Goal: Transaction & Acquisition: Purchase product/service

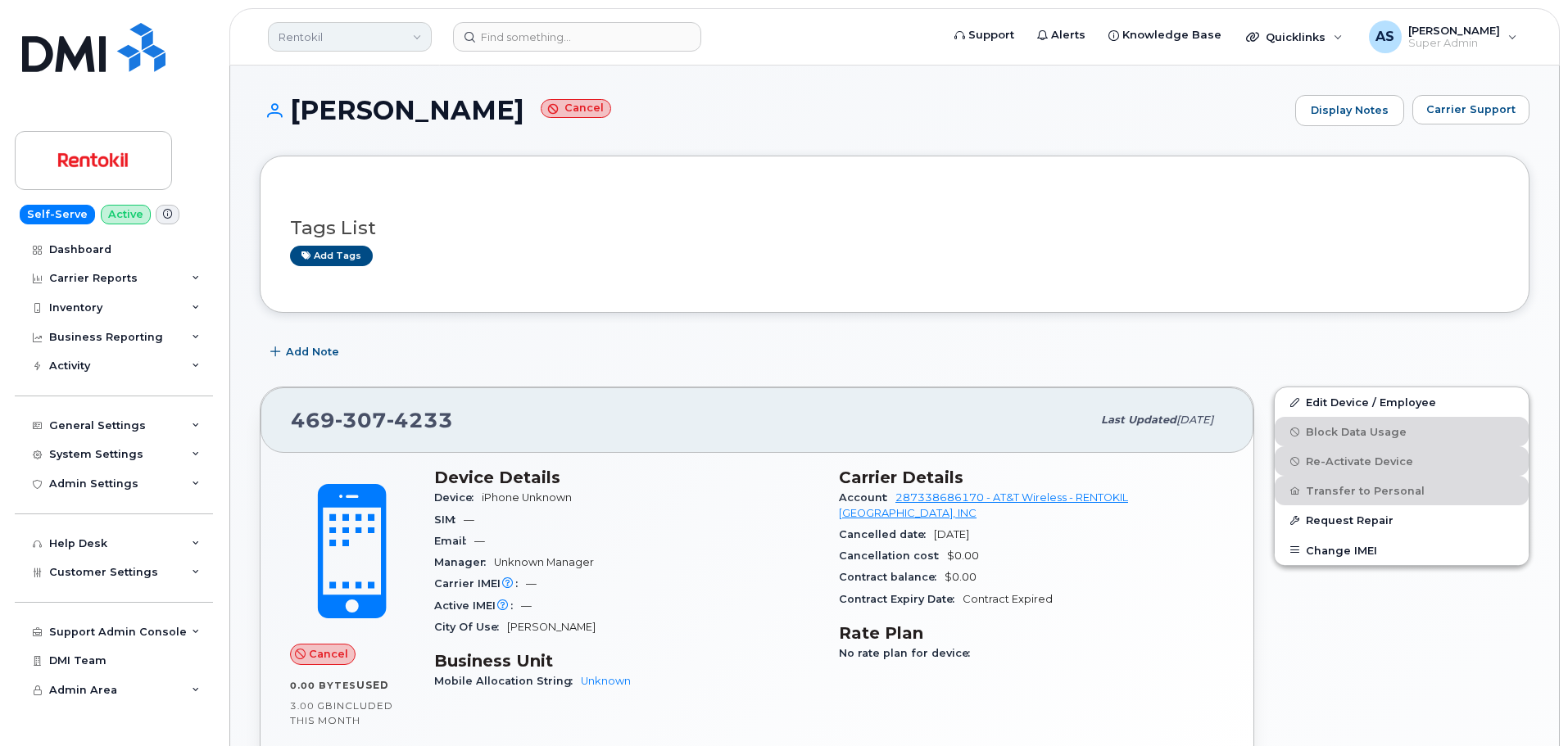
click at [366, 35] on link "Rentokil" at bounding box center [349, 37] width 163 height 30
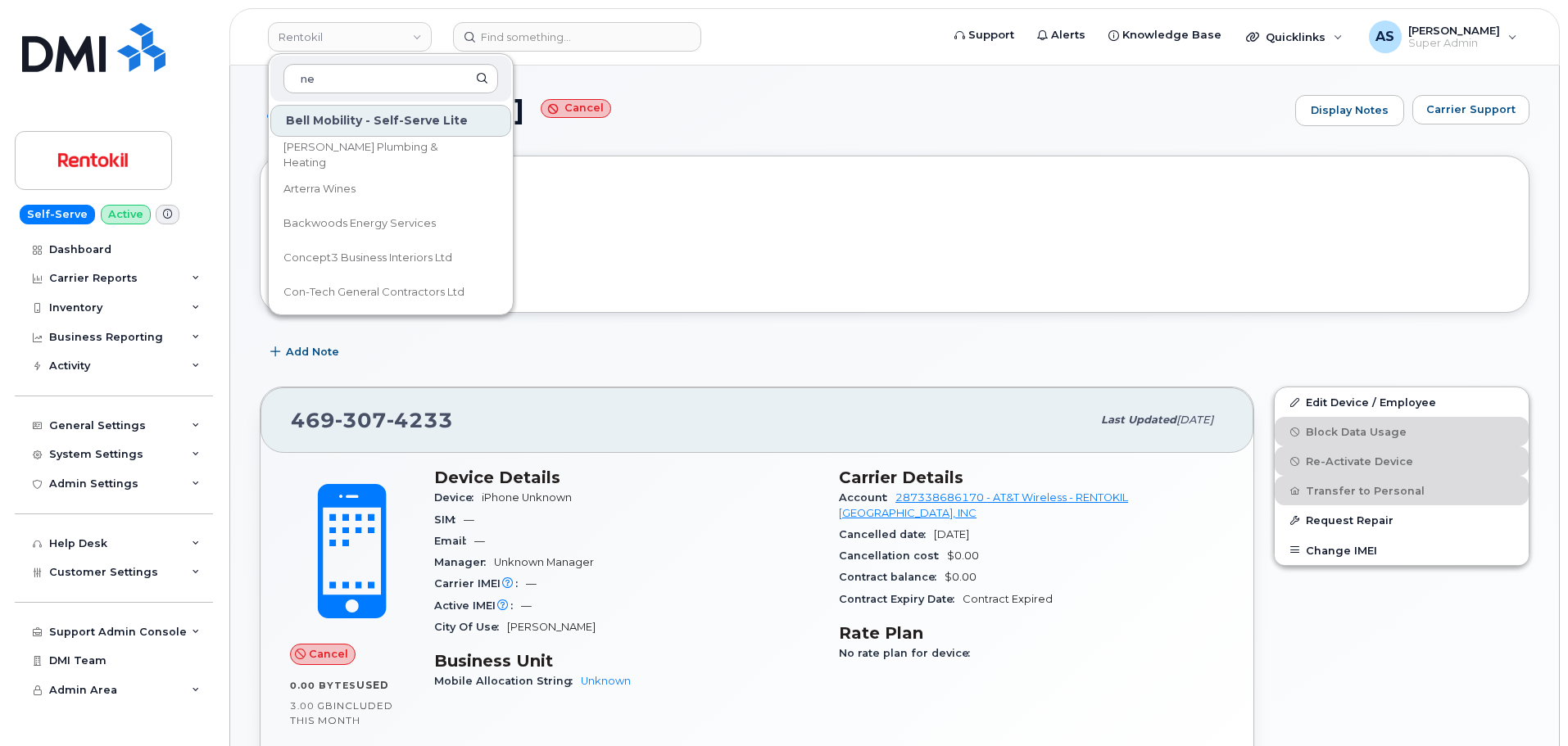
type input "n"
click at [725, 228] on h3 "Tags List" at bounding box center [894, 228] width 1208 height 21
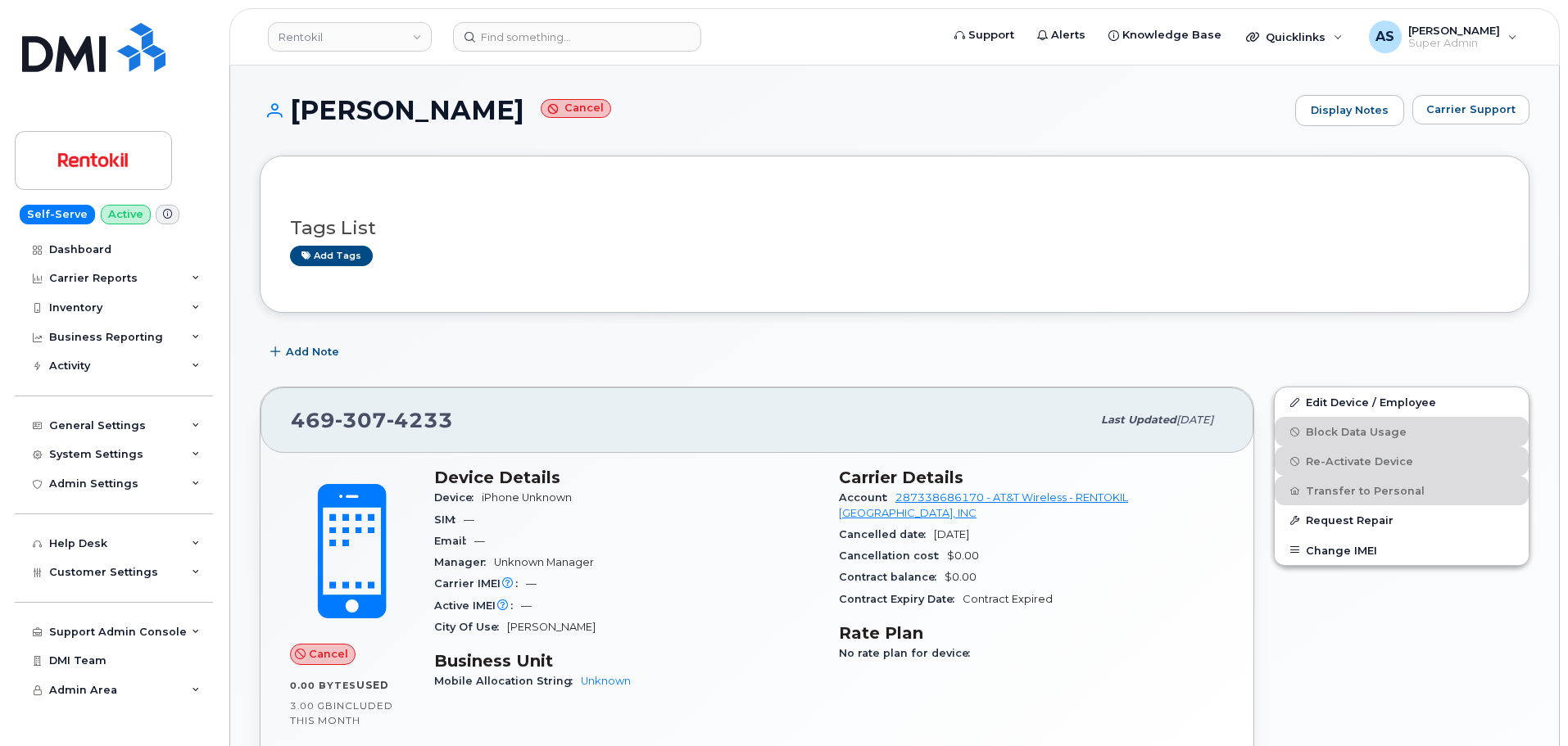
click at [1298, 603] on div "Edit Device / Employee Block Data Usage Re-Activate Device Transfer to Personal…" at bounding box center [1401, 598] width 275 height 443
click at [371, 40] on link "Rentokil" at bounding box center [349, 37] width 163 height 30
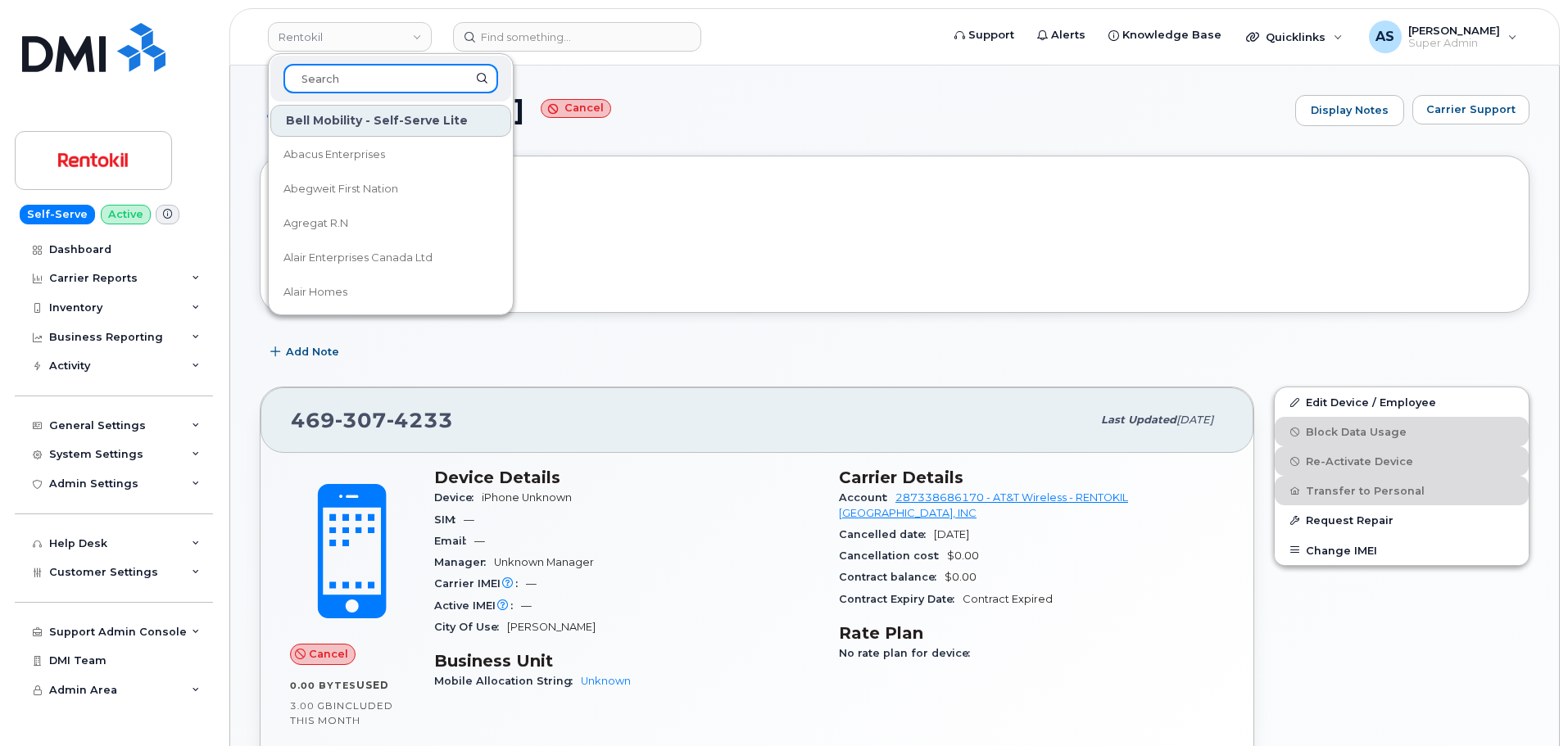
click at [328, 83] on input at bounding box center [390, 78] width 215 height 30
type input "kiew"
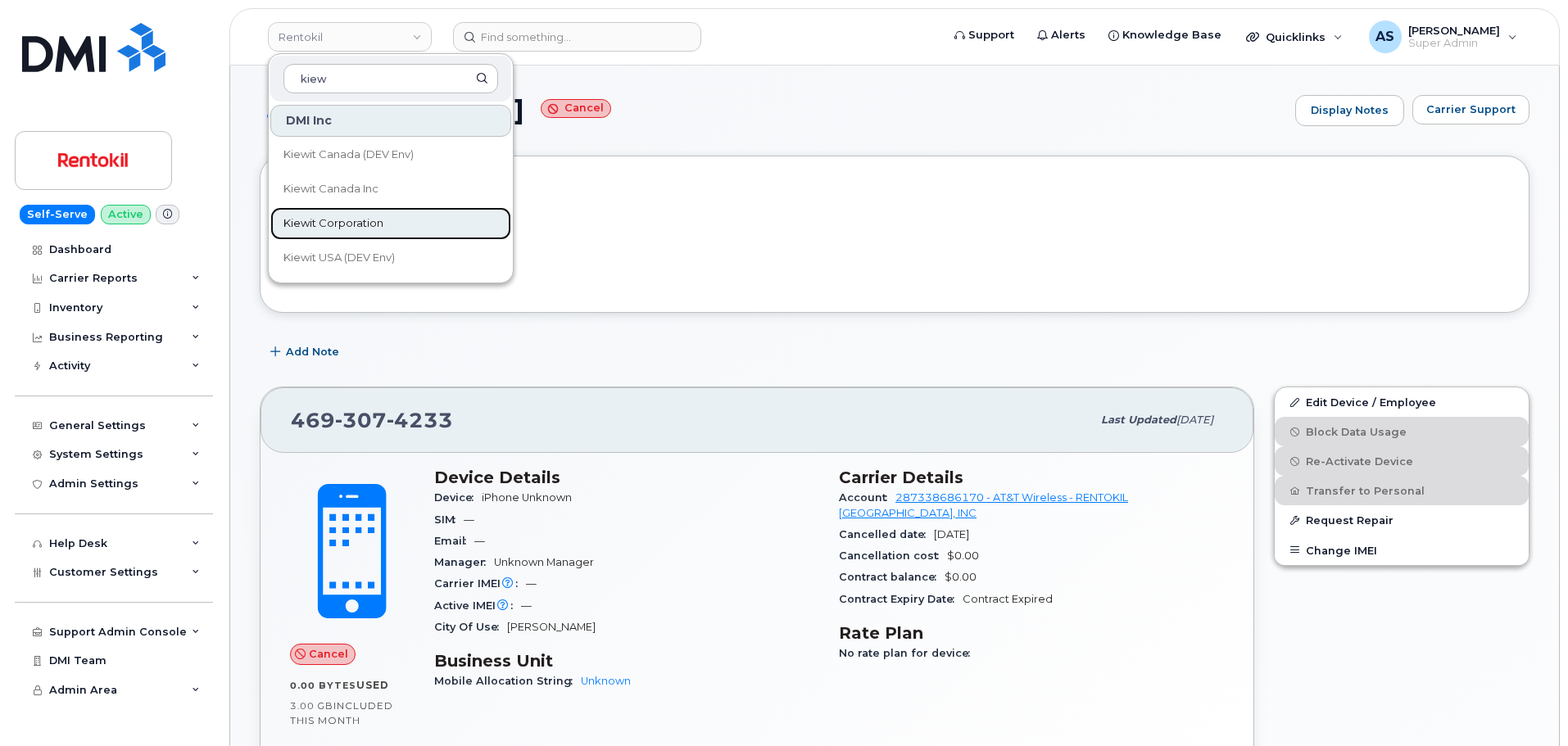
click at [392, 223] on link "Kiewit Corporation" at bounding box center [390, 223] width 241 height 33
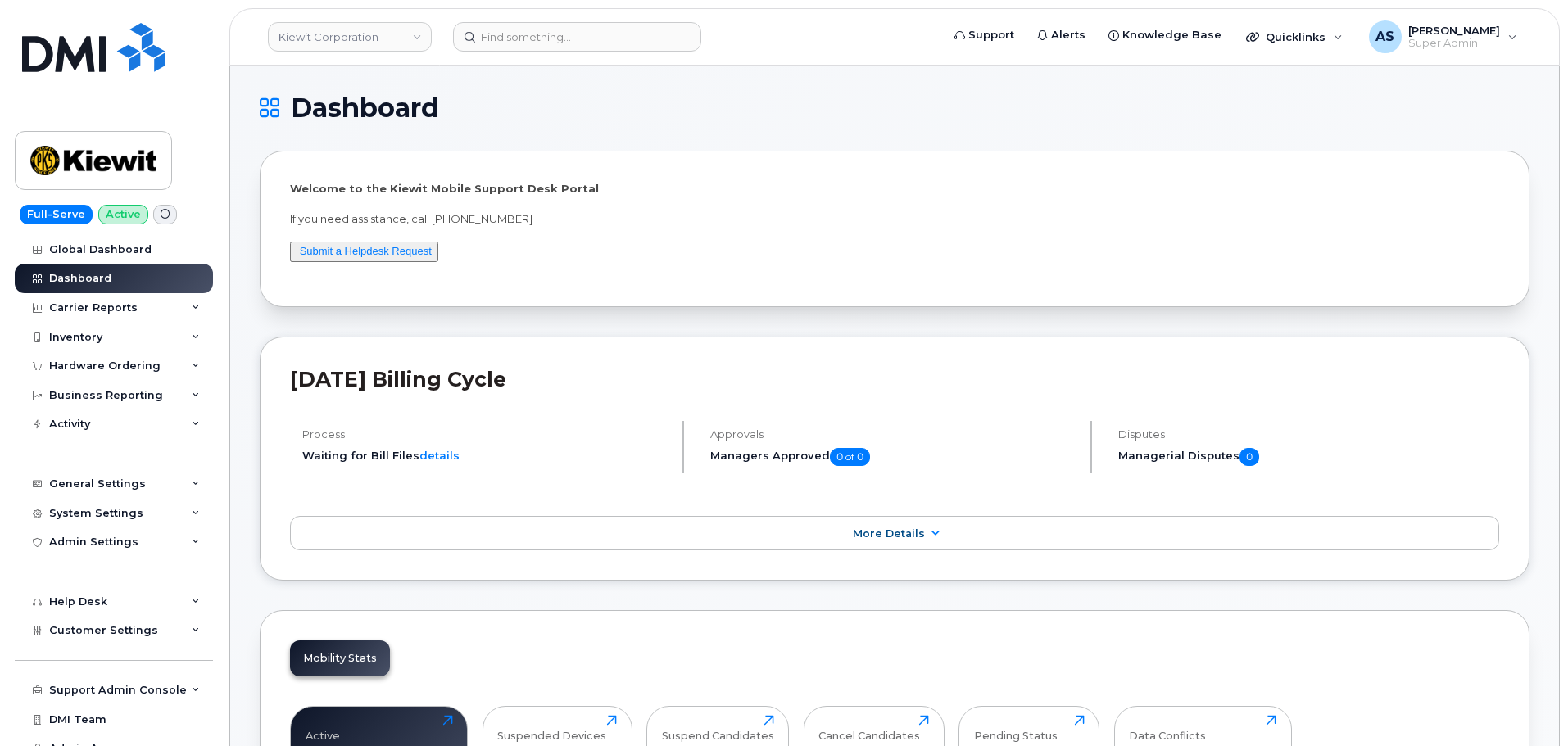
click at [102, 365] on div "Hardware Ordering" at bounding box center [114, 366] width 198 height 30
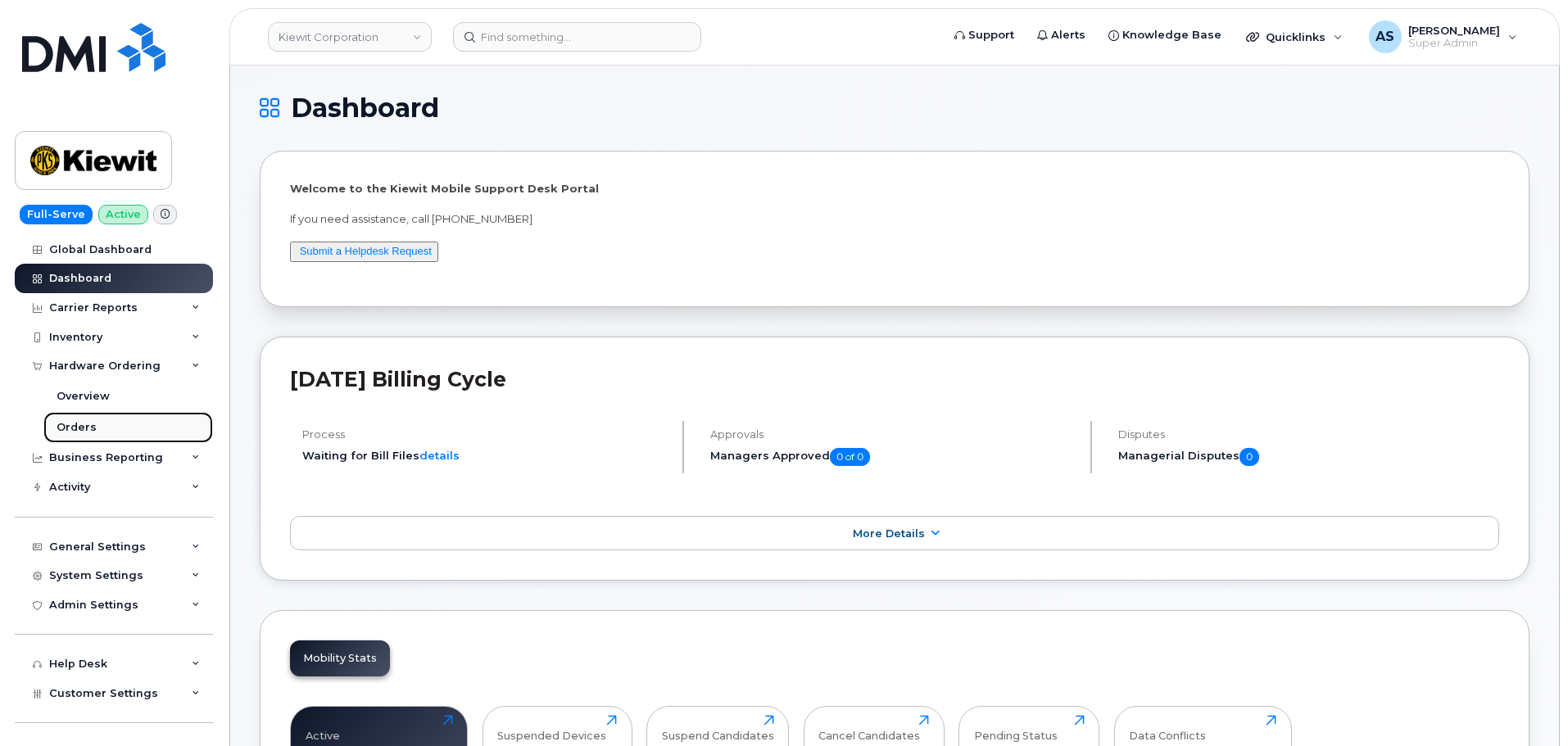
click at [112, 427] on link "Orders" at bounding box center [128, 427] width 170 height 31
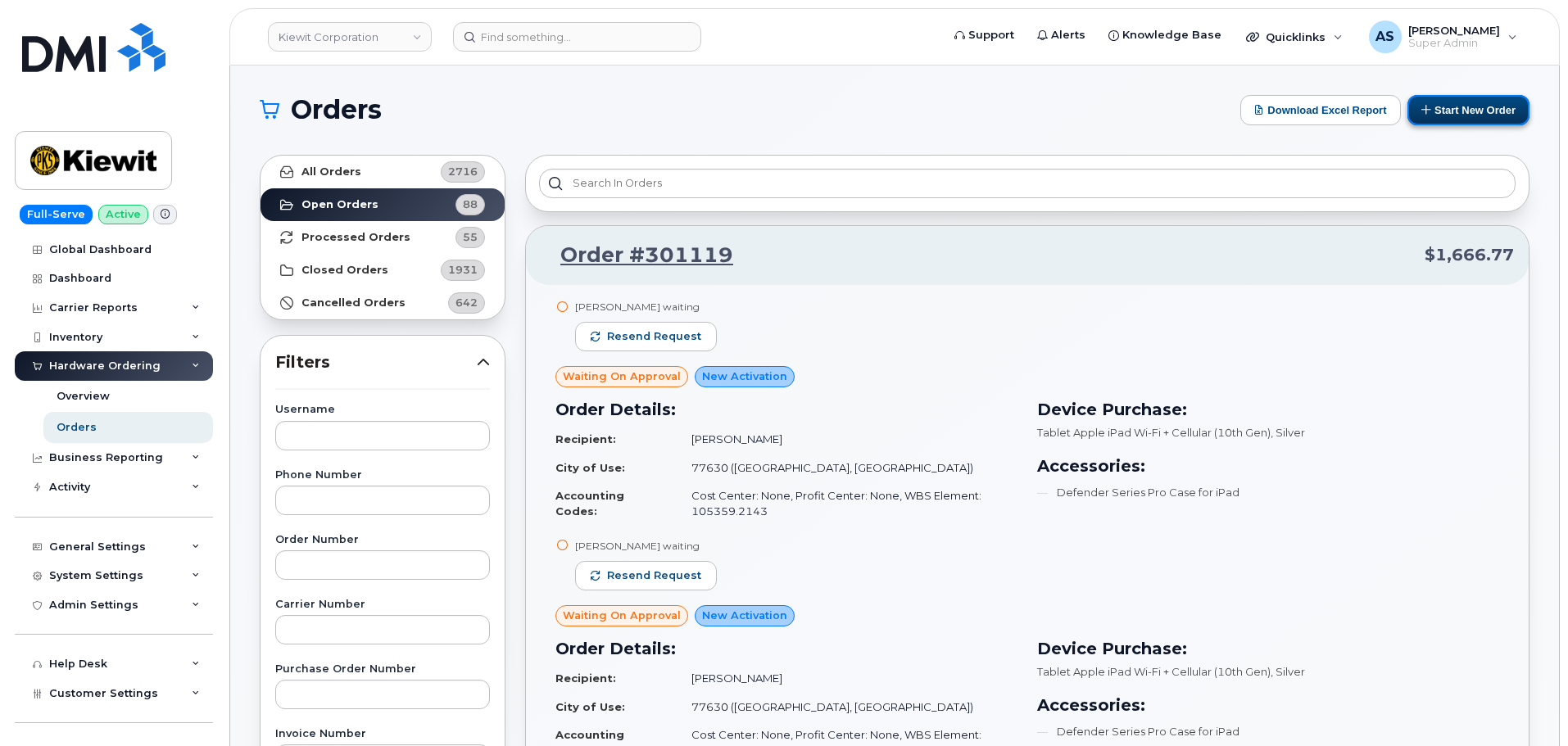
click at [1497, 113] on button "Start New Order" at bounding box center [1468, 110] width 122 height 30
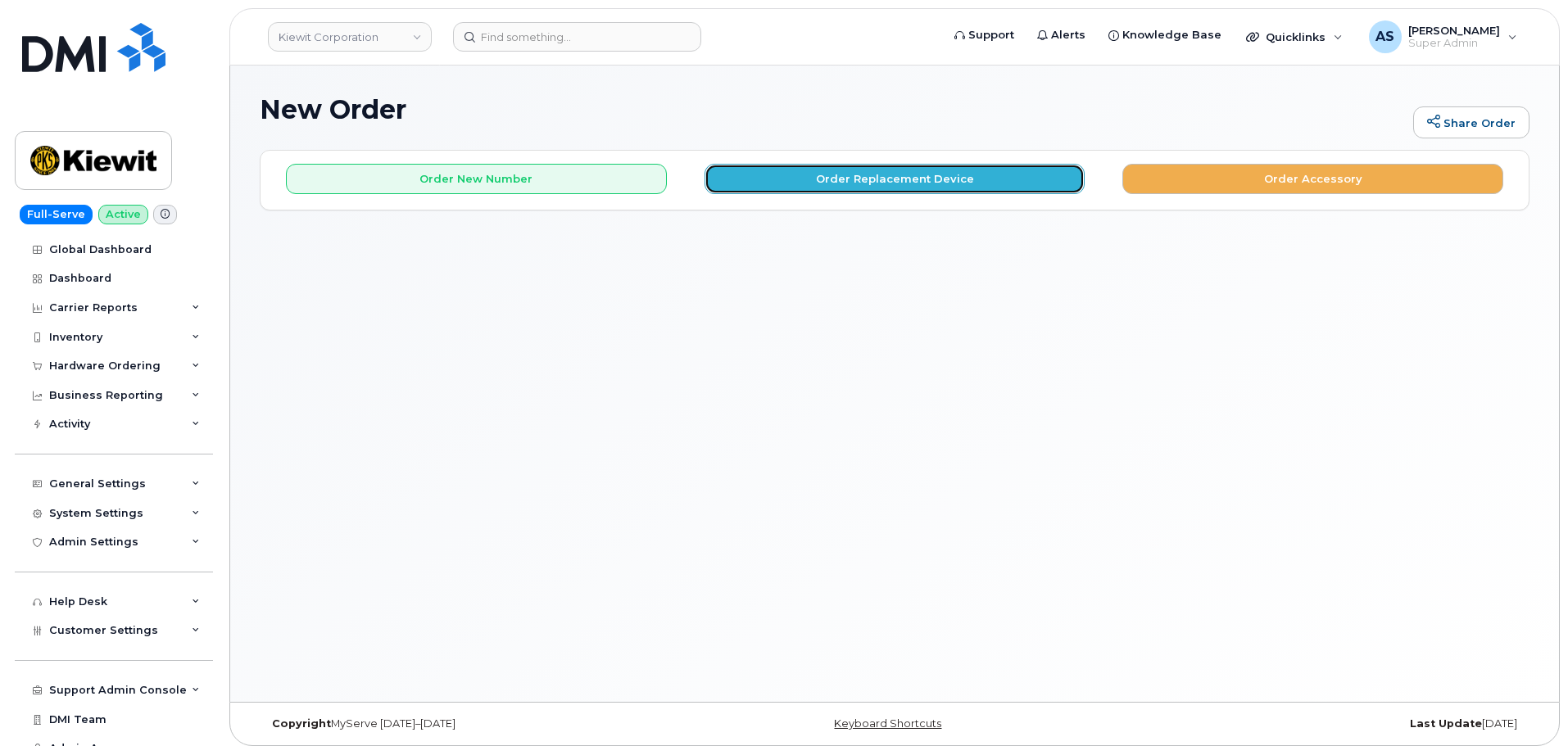
click at [982, 173] on button "Order Replacement Device" at bounding box center [895, 178] width 381 height 30
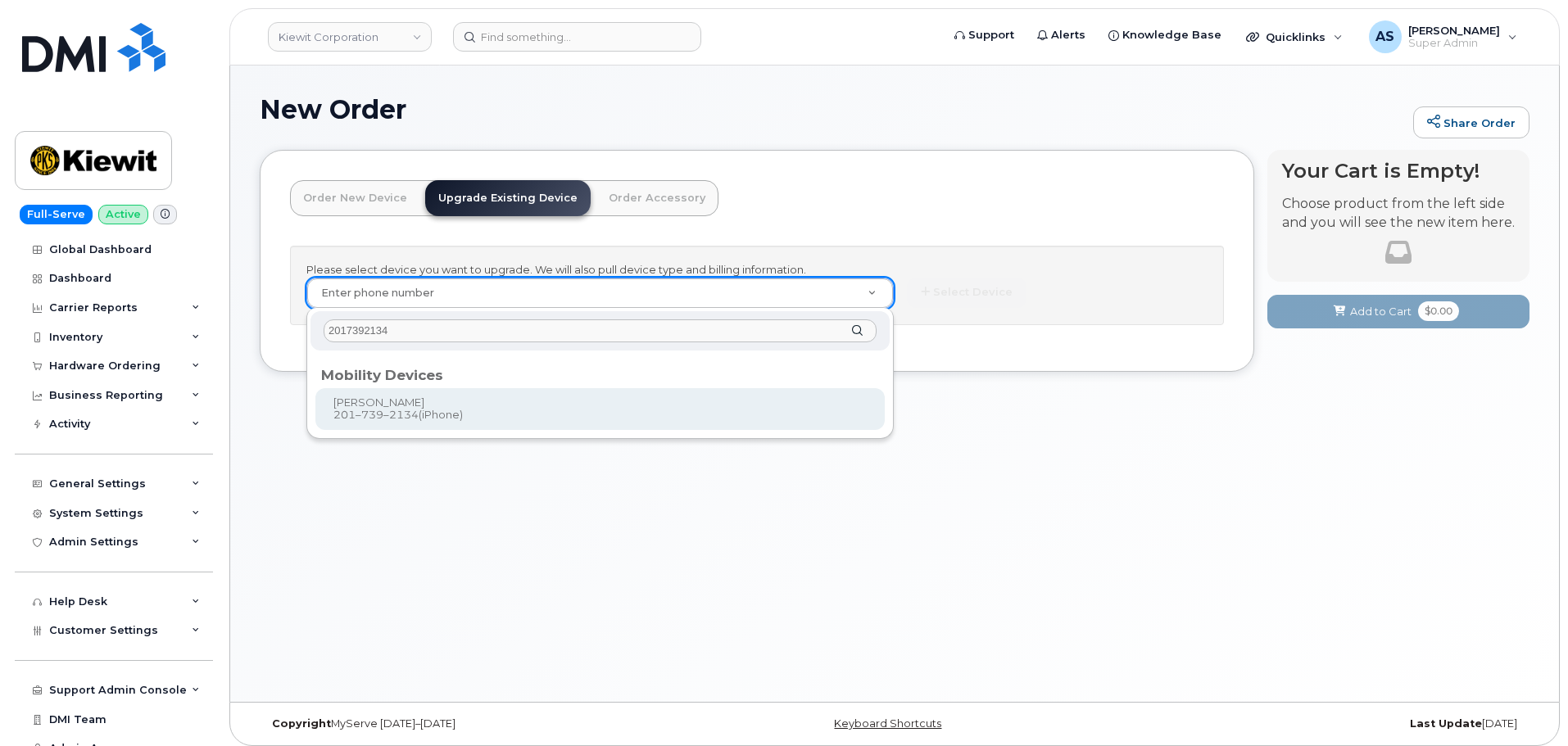
type input "2017392134"
type input "1164204"
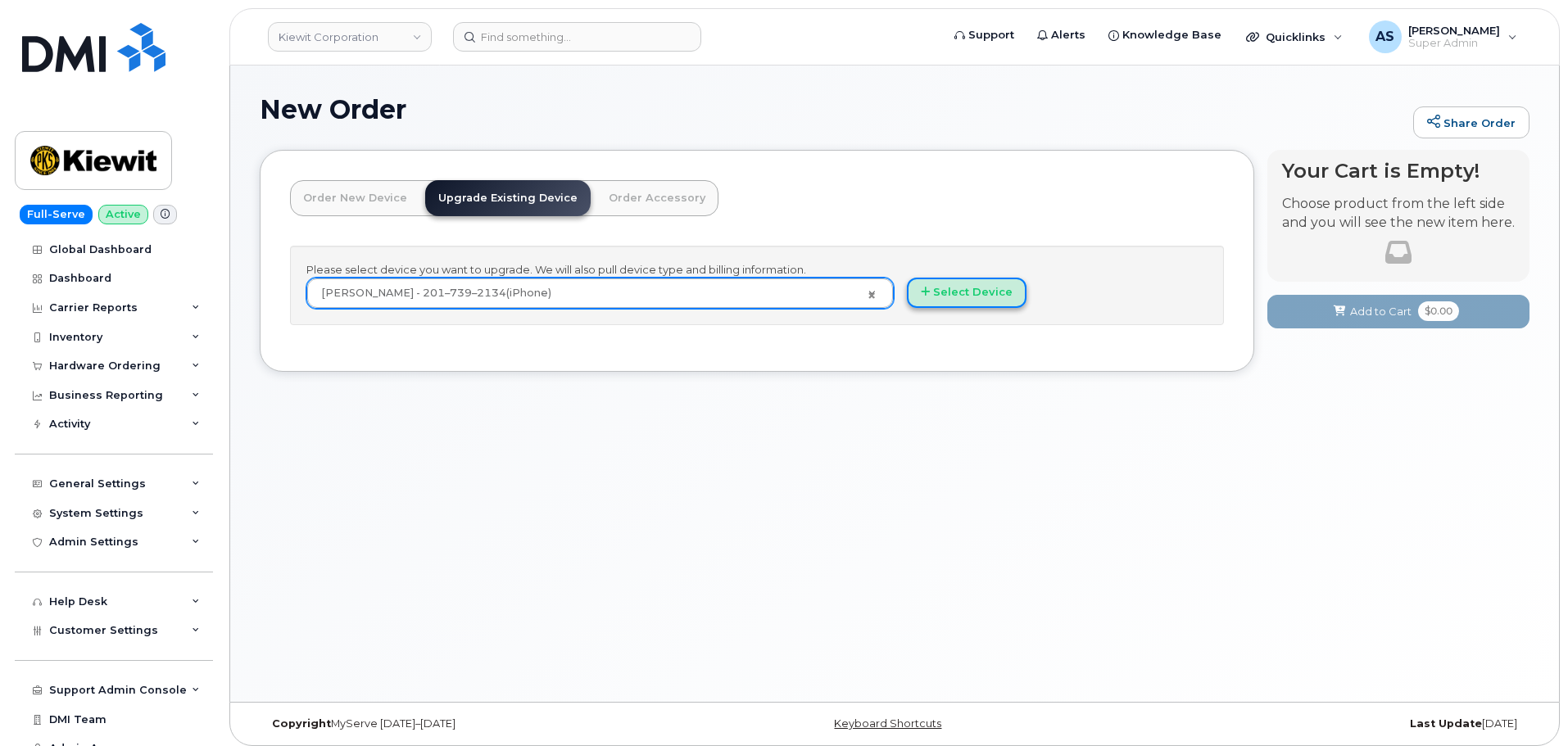
click at [937, 301] on button "Select Device" at bounding box center [967, 292] width 120 height 30
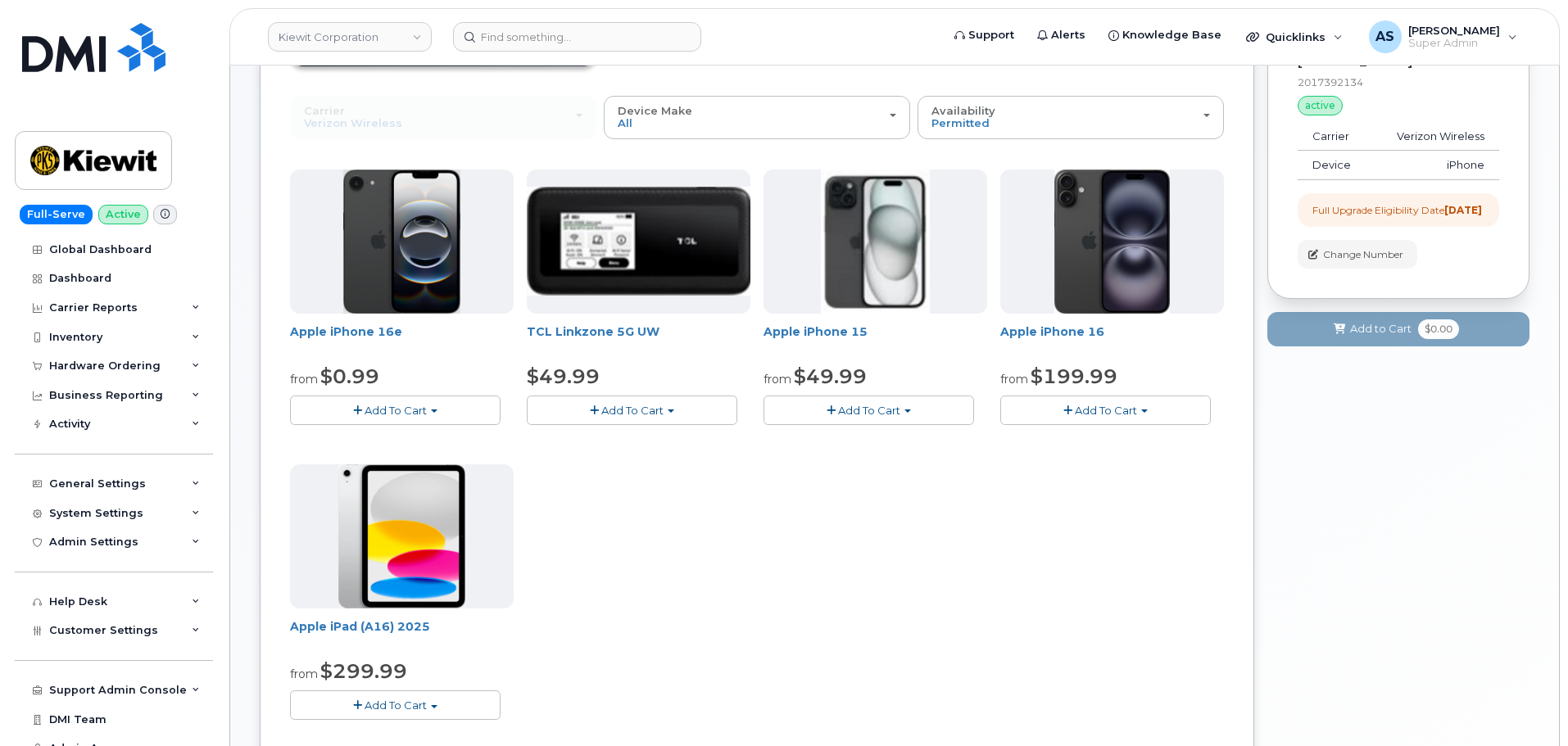
scroll to position [163, 0]
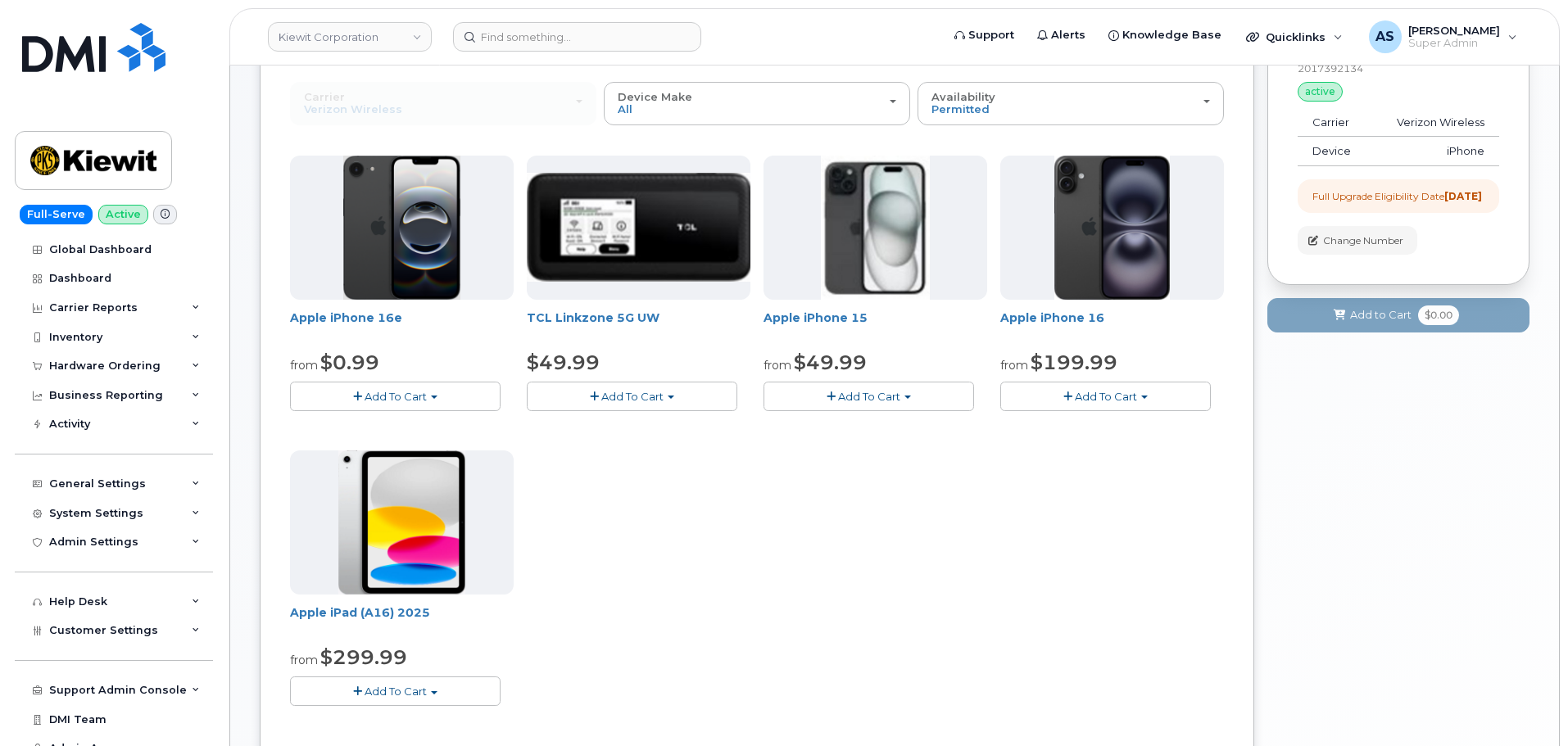
click at [428, 395] on button "Add To Cart" at bounding box center [394, 396] width 210 height 29
click at [443, 429] on link "$0.99 - 2 Year Upgrade (128GB)" at bounding box center [397, 427] width 205 height 21
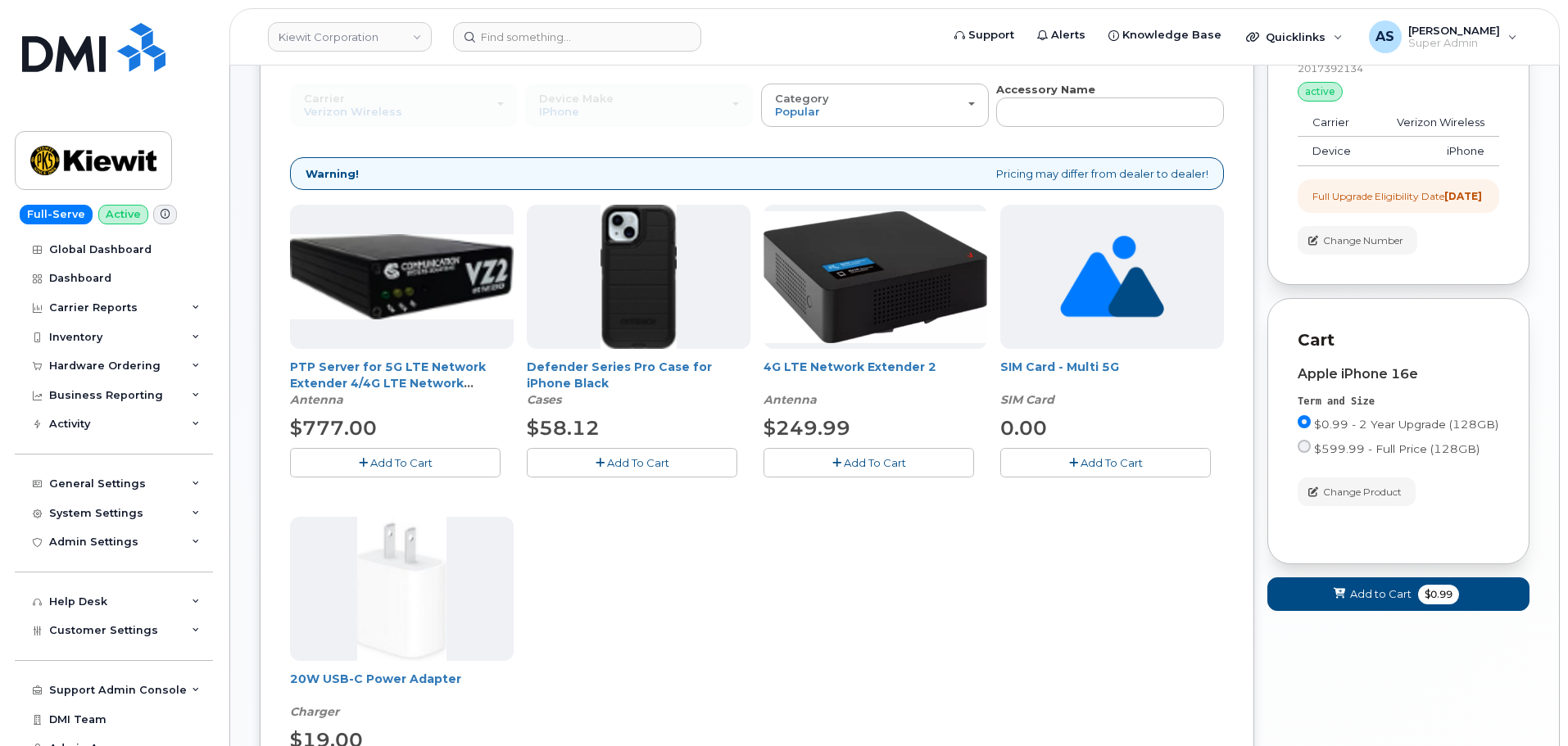
click at [693, 464] on button "Add To Cart" at bounding box center [631, 462] width 210 height 29
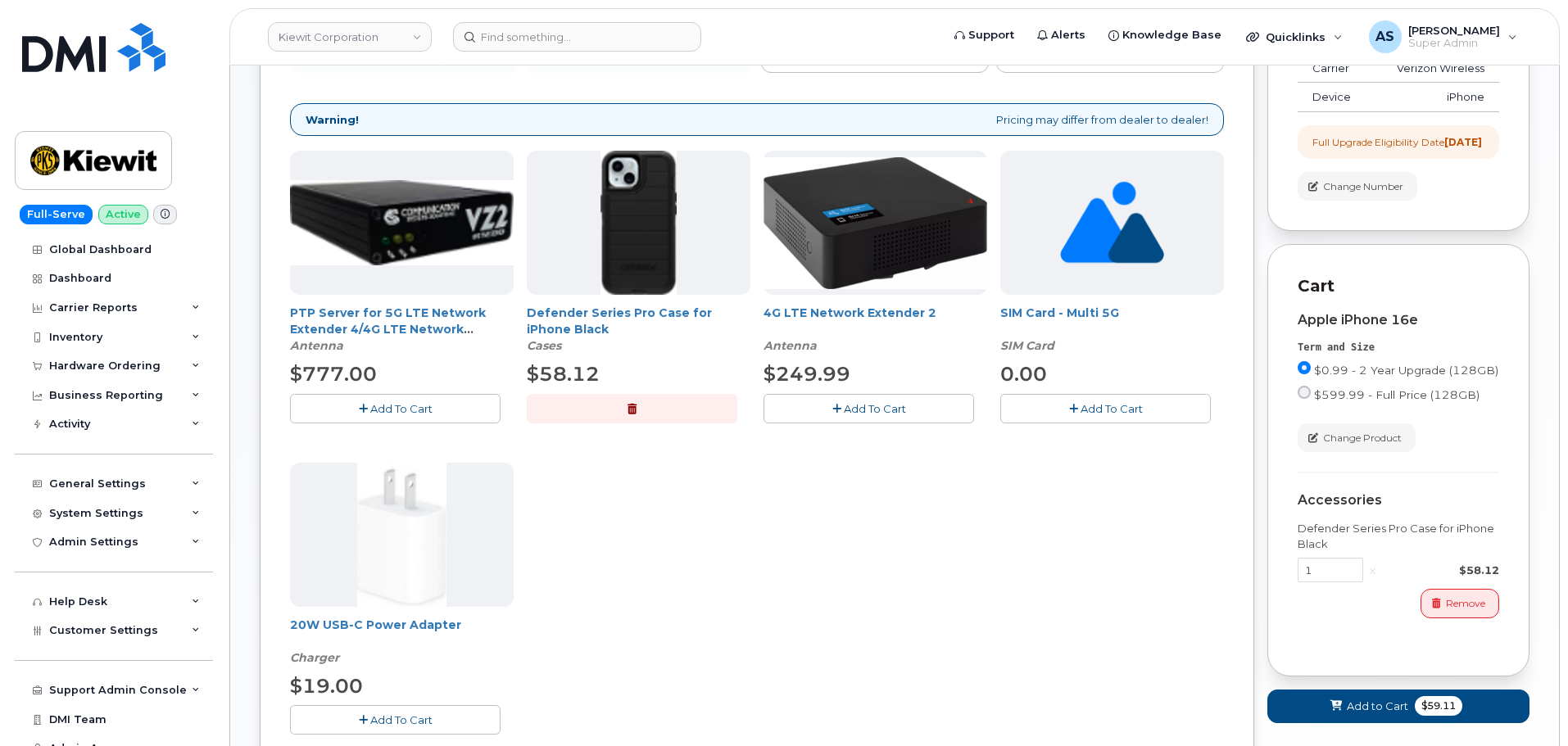
scroll to position [328, 0]
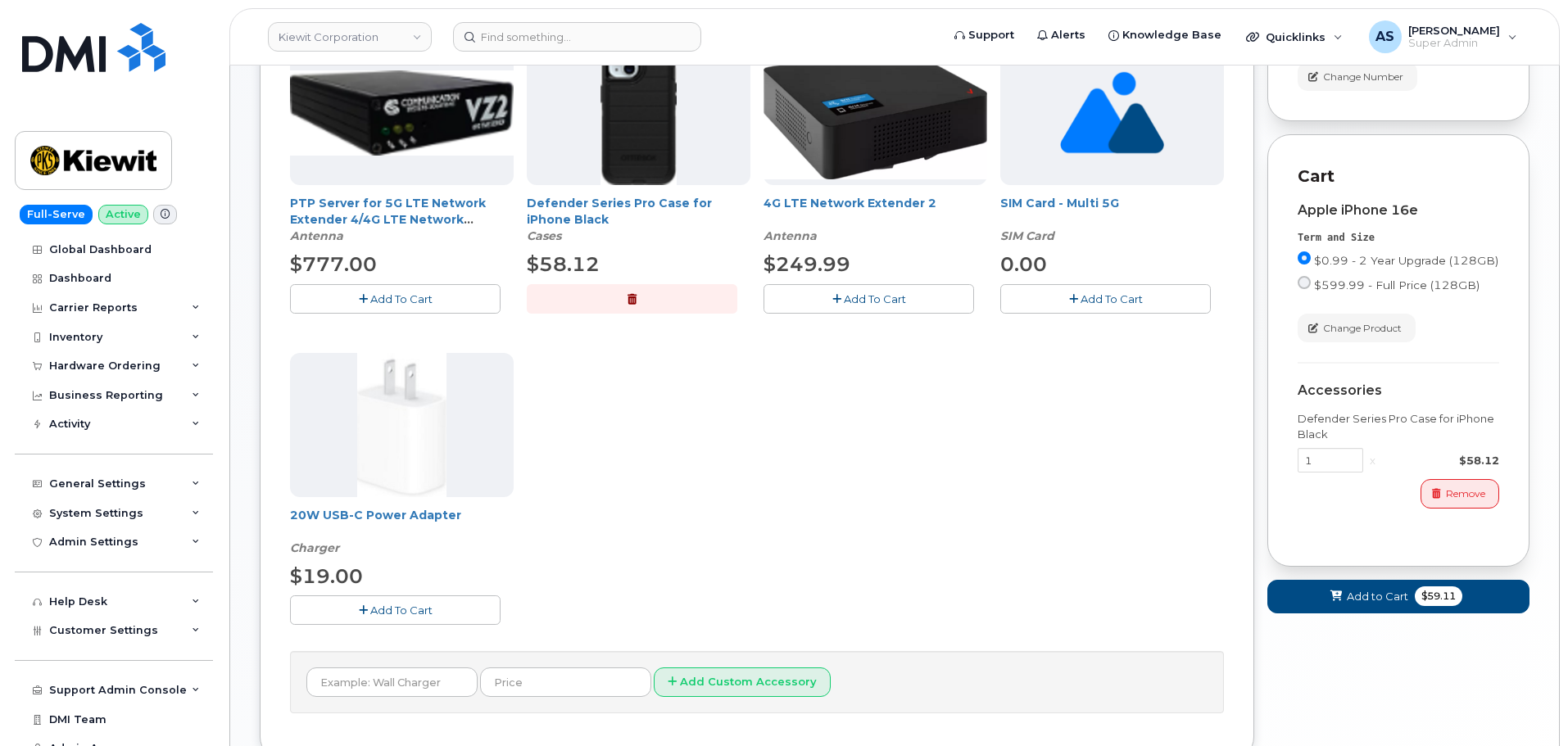
click at [421, 609] on span "Add To Cart" at bounding box center [401, 610] width 63 height 13
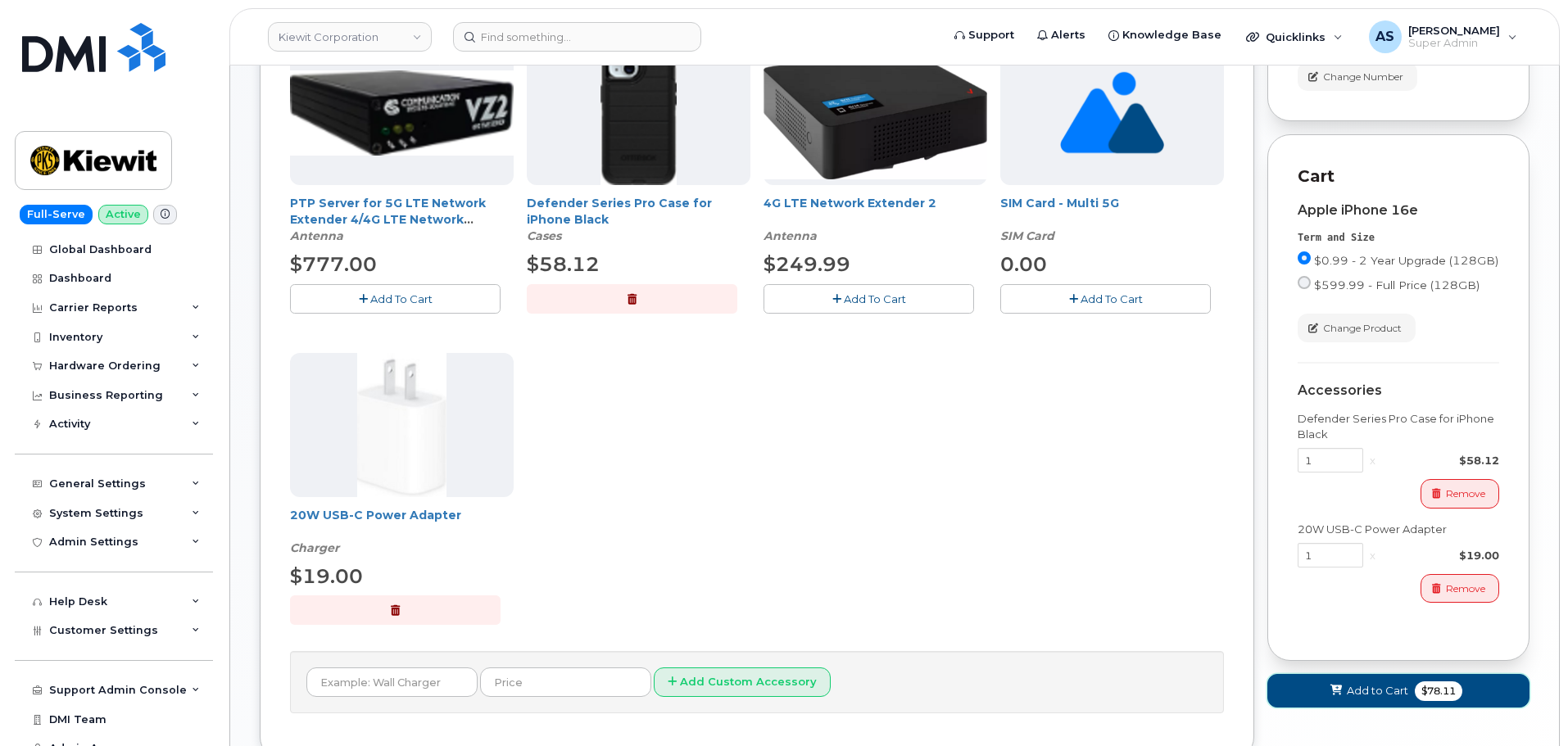
click at [1426, 701] on span "$78.11" at bounding box center [1438, 691] width 48 height 20
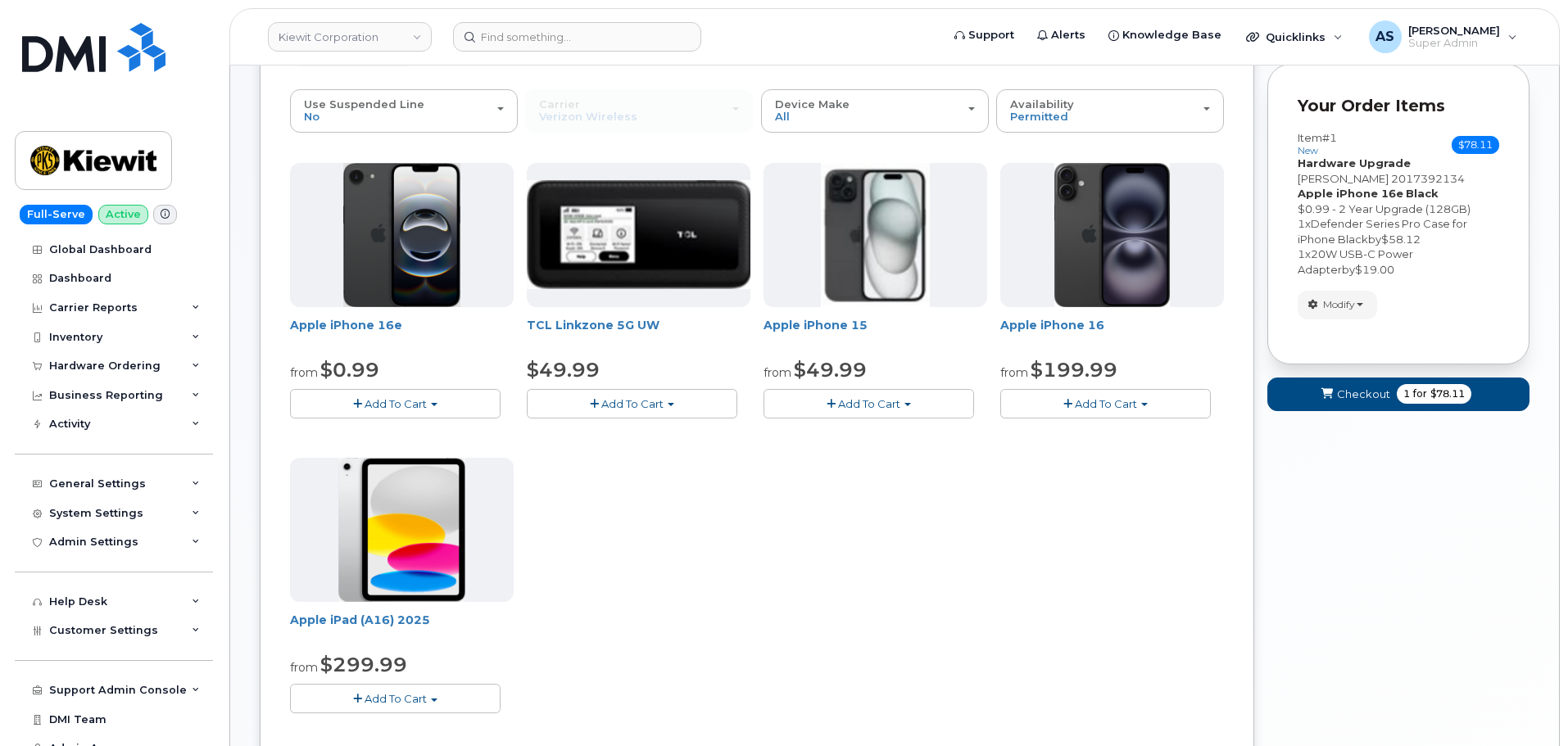
scroll to position [130, 0]
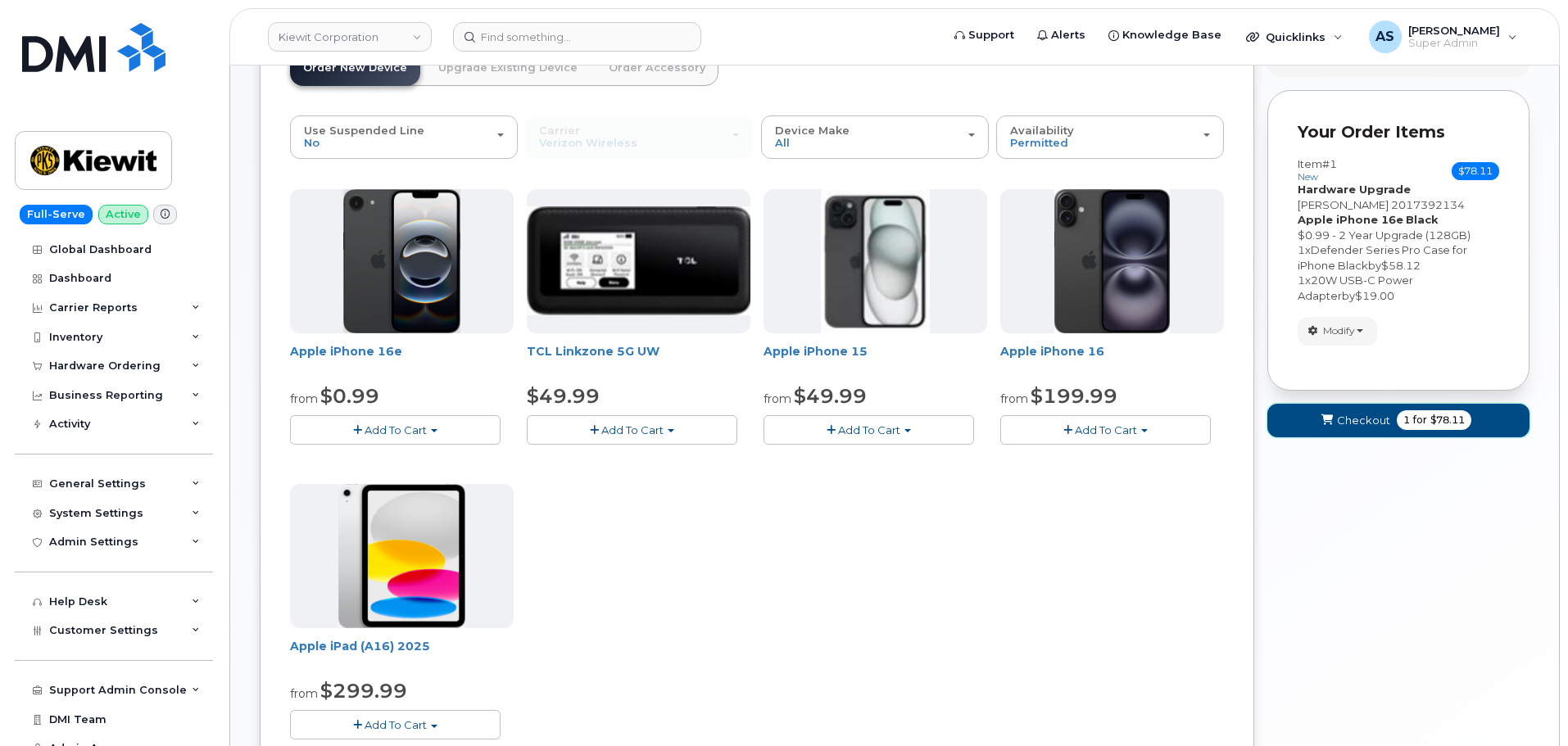
click at [1352, 427] on button "Checkout 1 for $78.11" at bounding box center [1398, 420] width 262 height 34
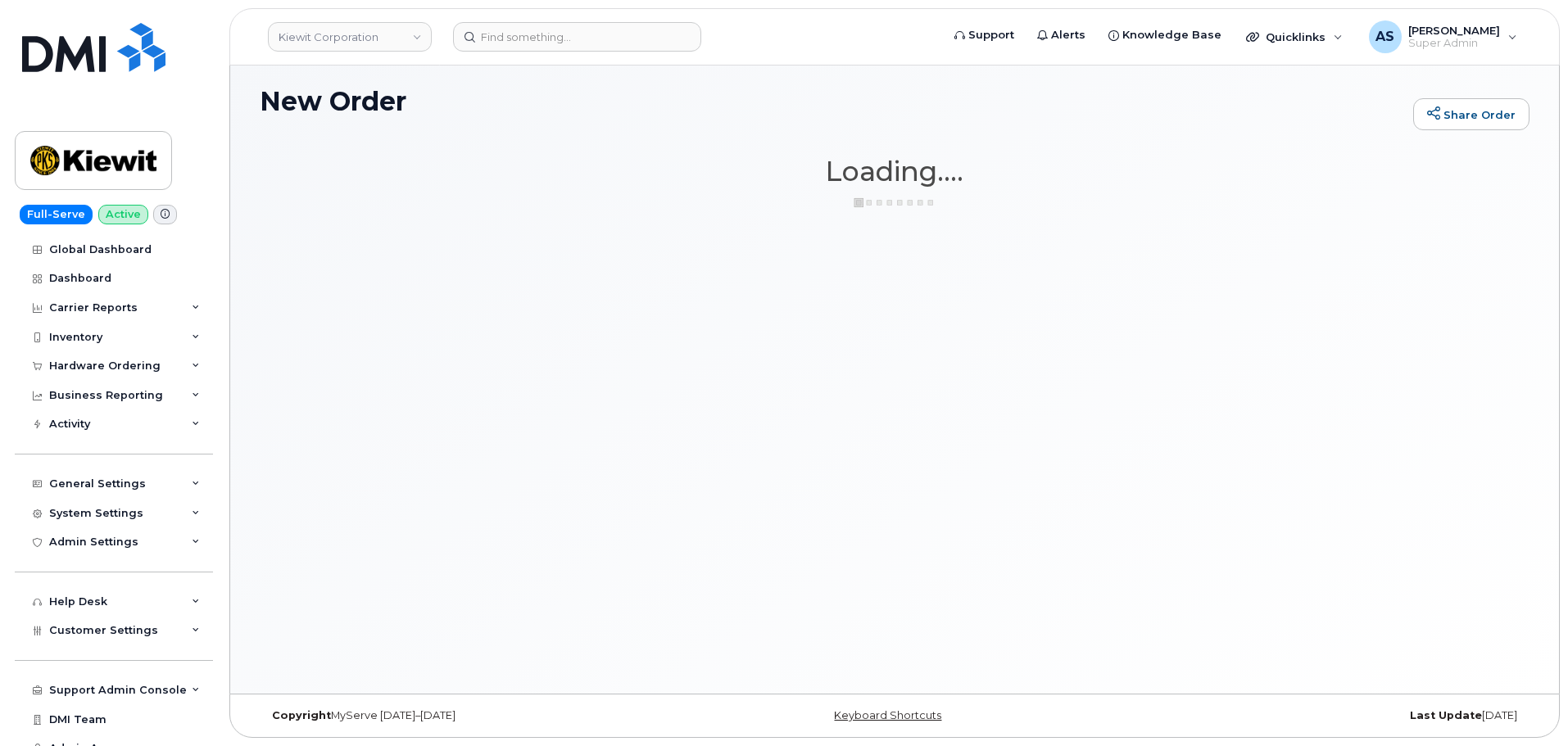
scroll to position [8, 0]
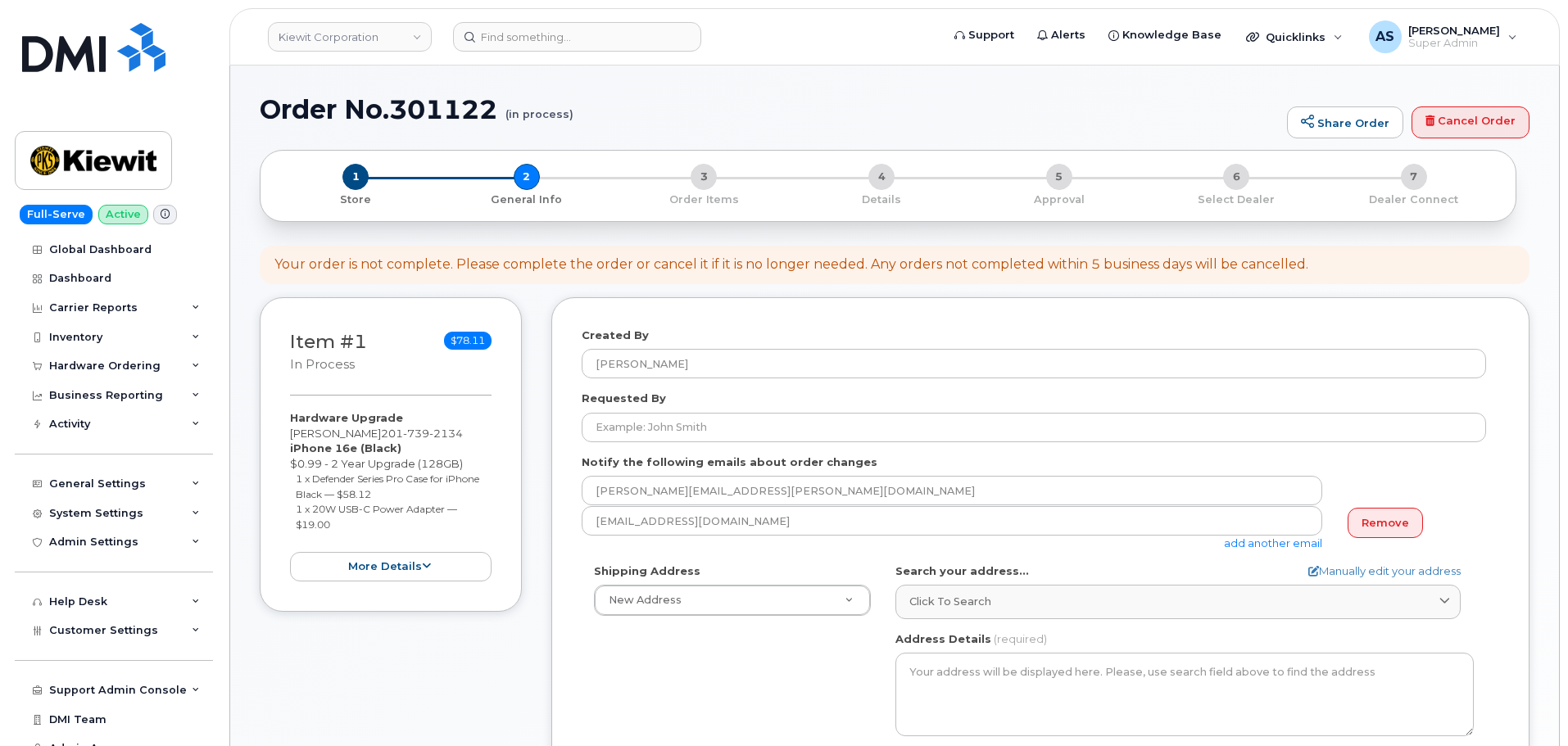
select select
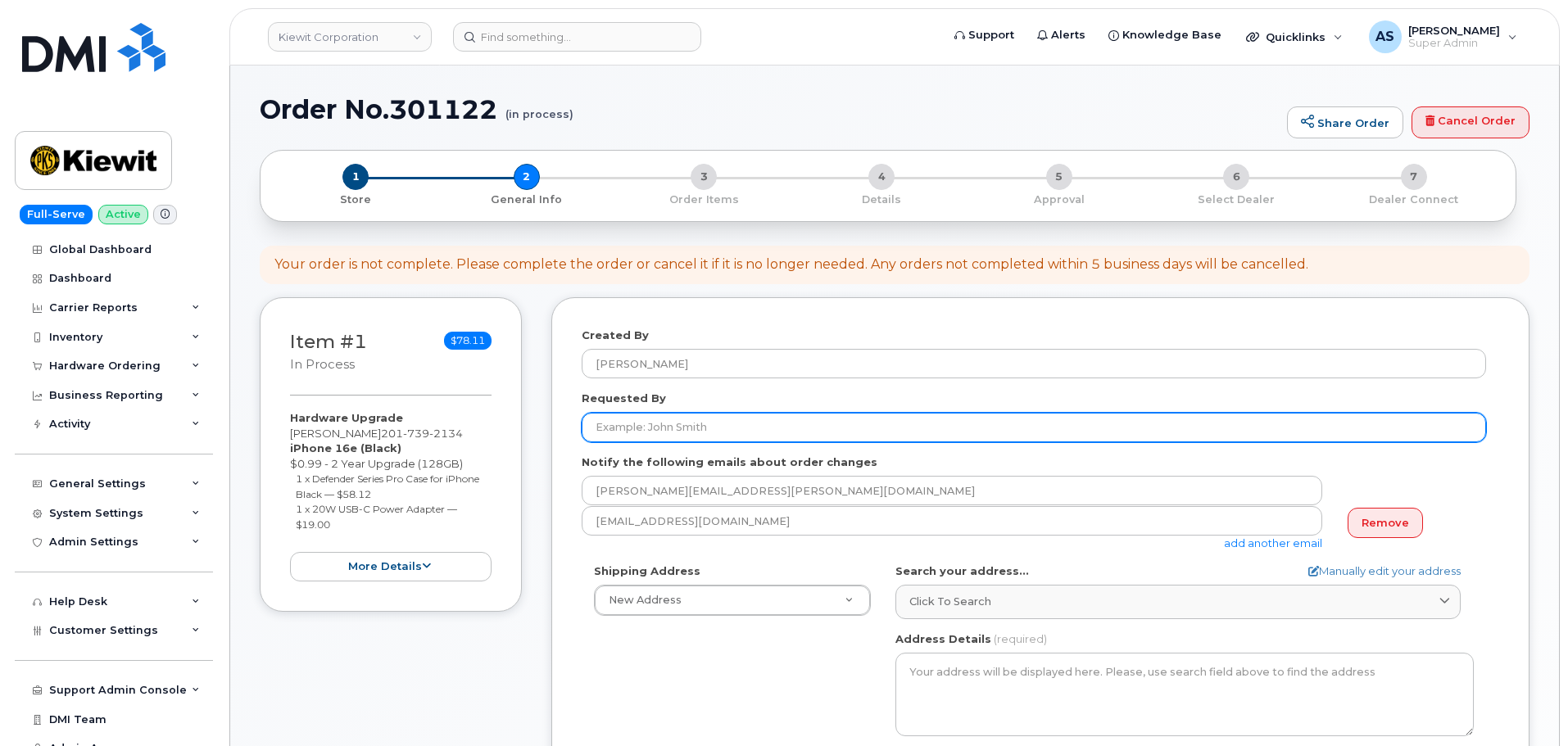
click at [712, 436] on input "Requested By" at bounding box center [1034, 428] width 904 height 30
paste input "Carmela Cortezano"
click at [600, 431] on input "Carmela Cortezano" at bounding box center [1034, 428] width 904 height 30
type input "Carmela Cortezano"
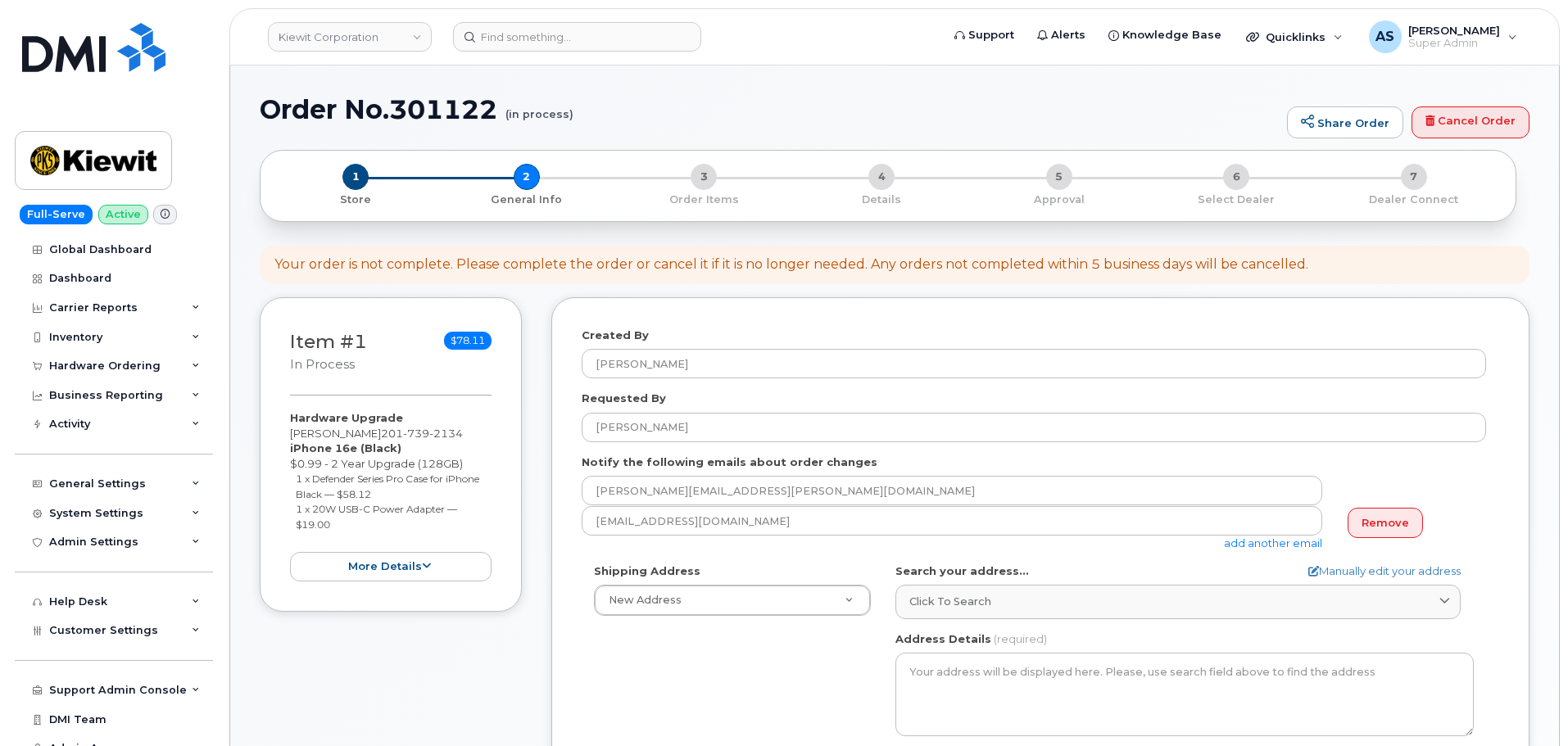
click at [722, 663] on div "Shipping Address New Address New Address 2306 Foreman Rd 118 Caddo Dr 2306 fore…" at bounding box center [1034, 751] width 904 height 376
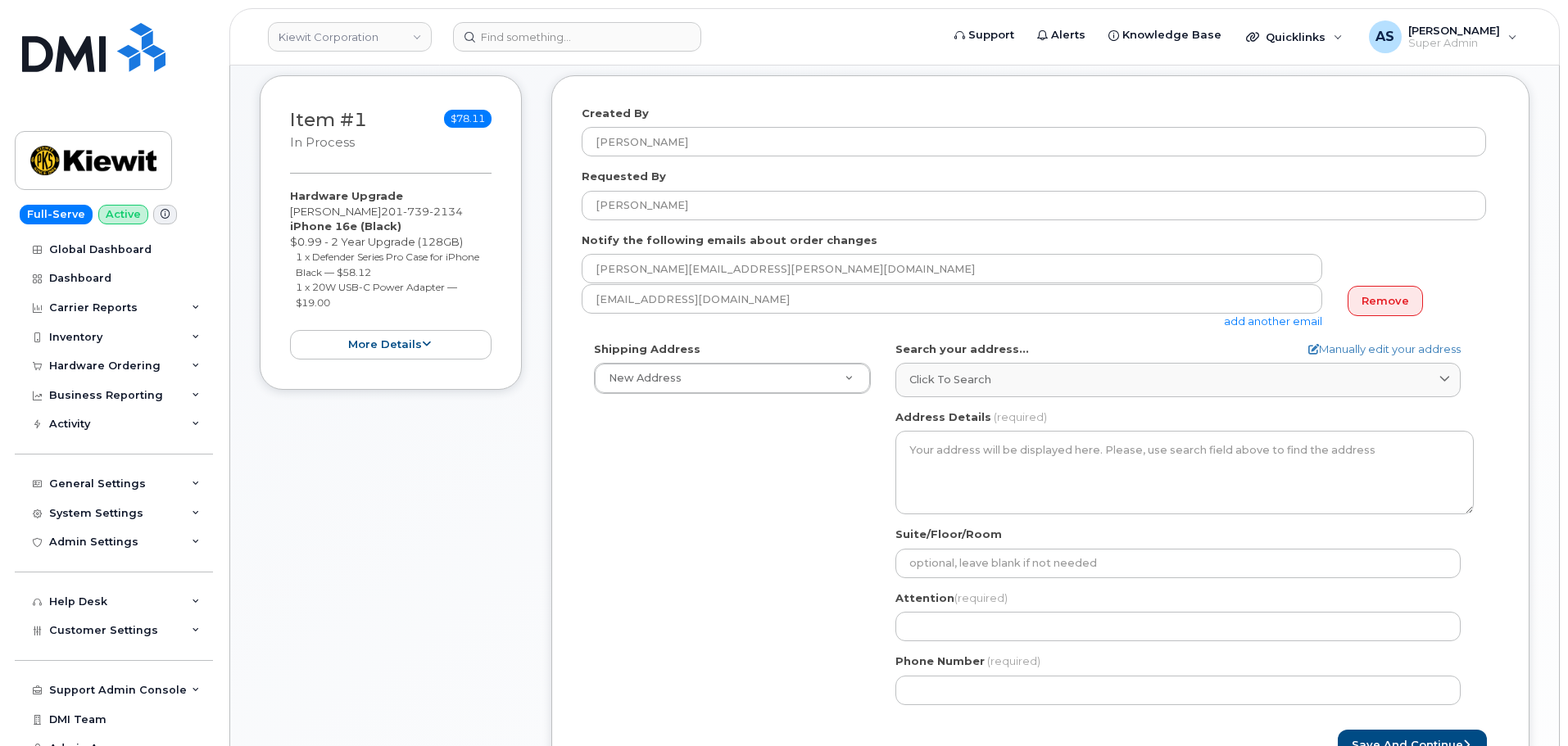
scroll to position [246, 0]
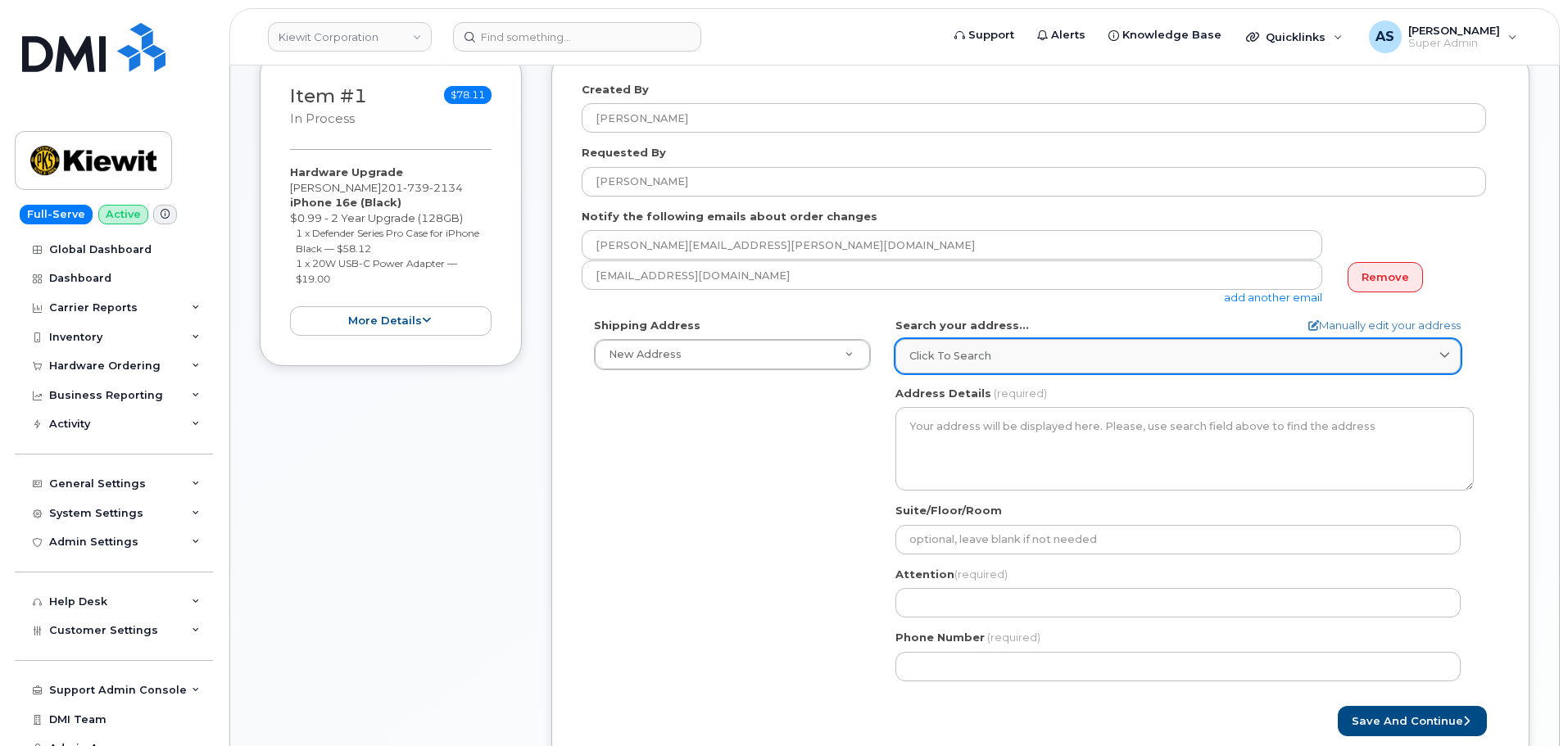
click at [988, 356] on div "Click to search" at bounding box center [1177, 356] width 537 height 16
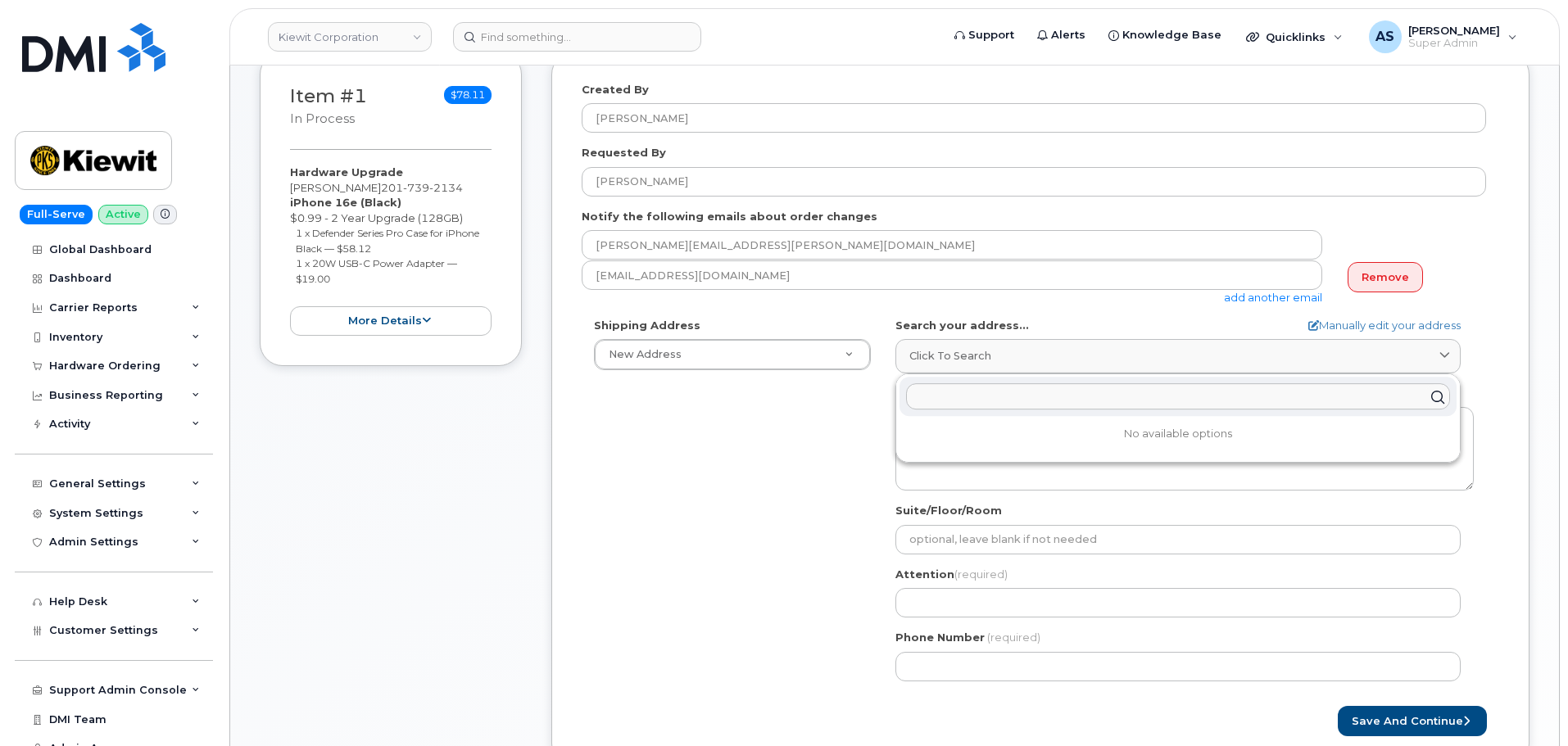
click at [1016, 393] on input "text" at bounding box center [1178, 397] width 544 height 26
paste input "470 Chestnut Ridge Road"
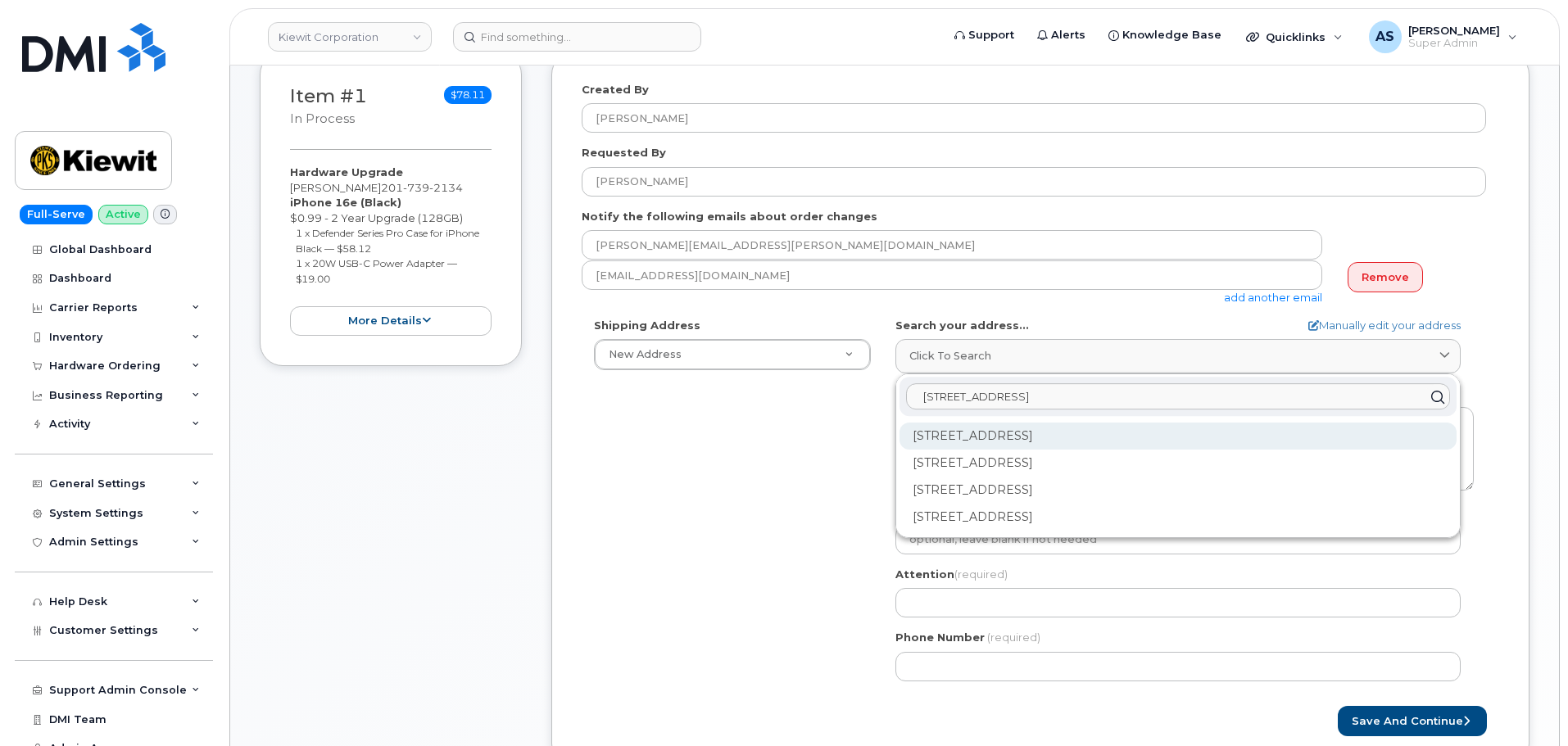
type input "470 Chestnut Ridge Road"
click at [998, 432] on div "470 Chestnut Ridge Rd Woodcliff Lake NJ 07677" at bounding box center [1178, 436] width 557 height 27
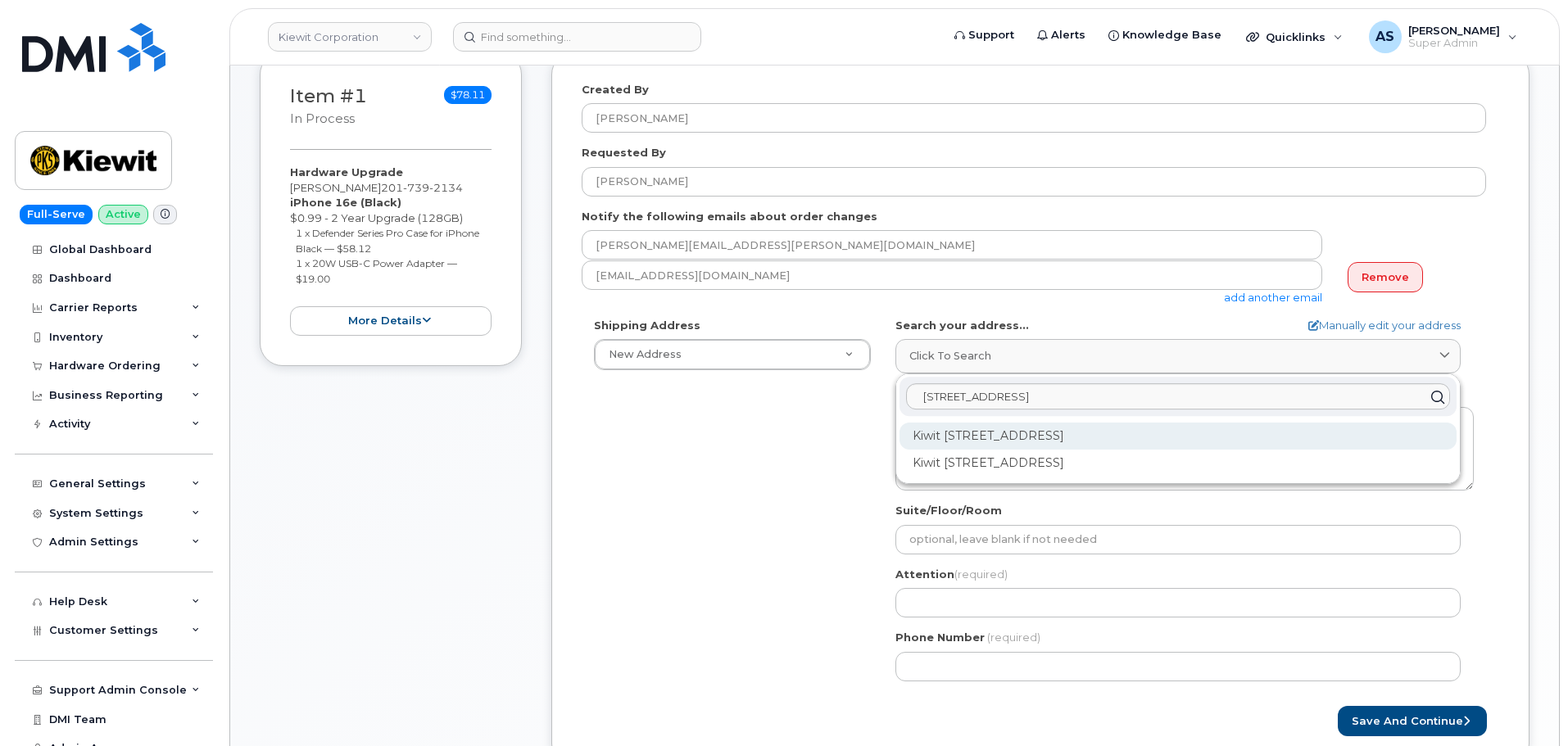
click at [1136, 436] on div "Kiwit 470 Chestnut Ridge Rd Ste 1 Woodcliff Lake NJ 07677-7730" at bounding box center [1178, 436] width 557 height 27
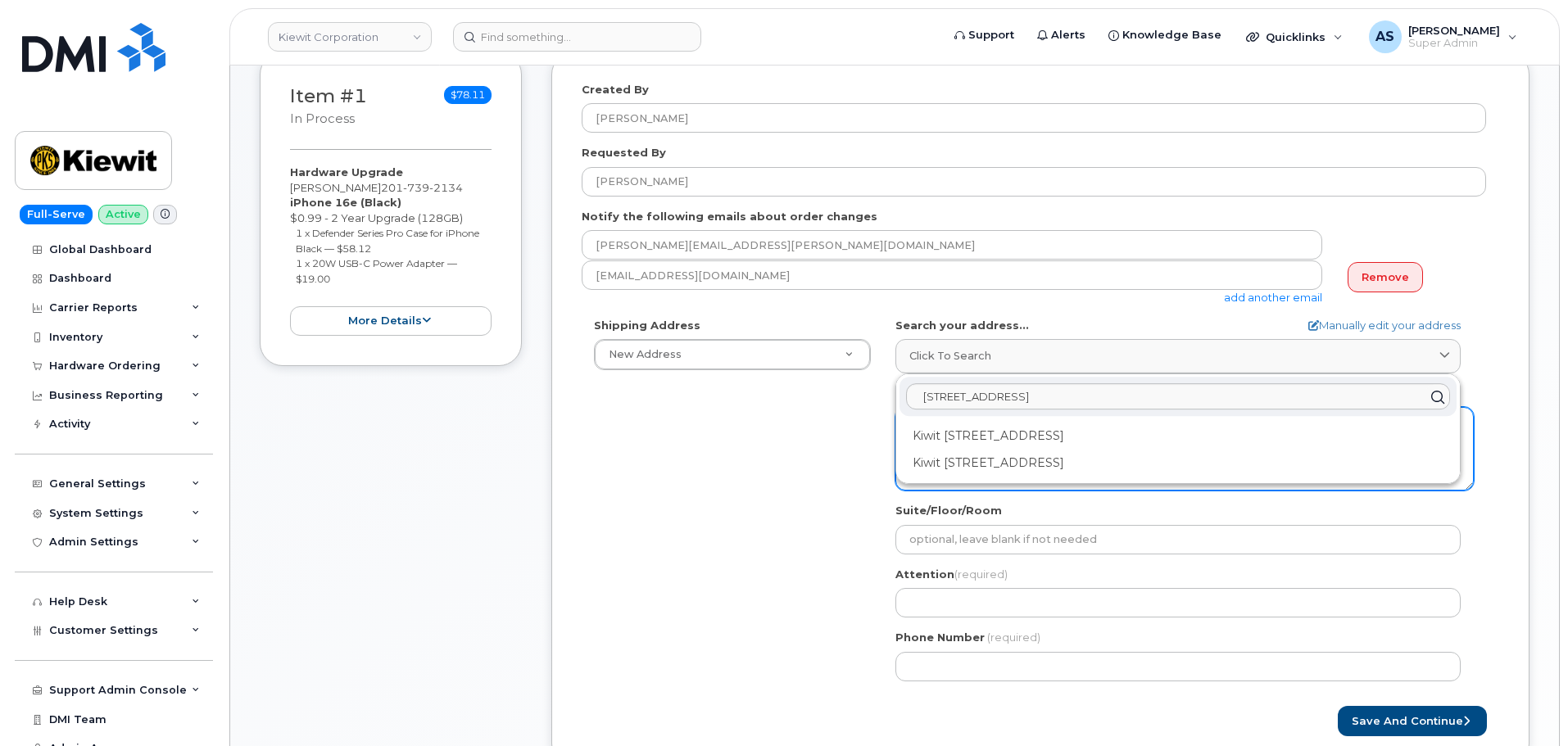
select select
type textarea "Kiwit 470 Chestnut Ridge Rd Ste 1 WOODCLIFF LAKE NJ 07677-7730 UNITED STATES"
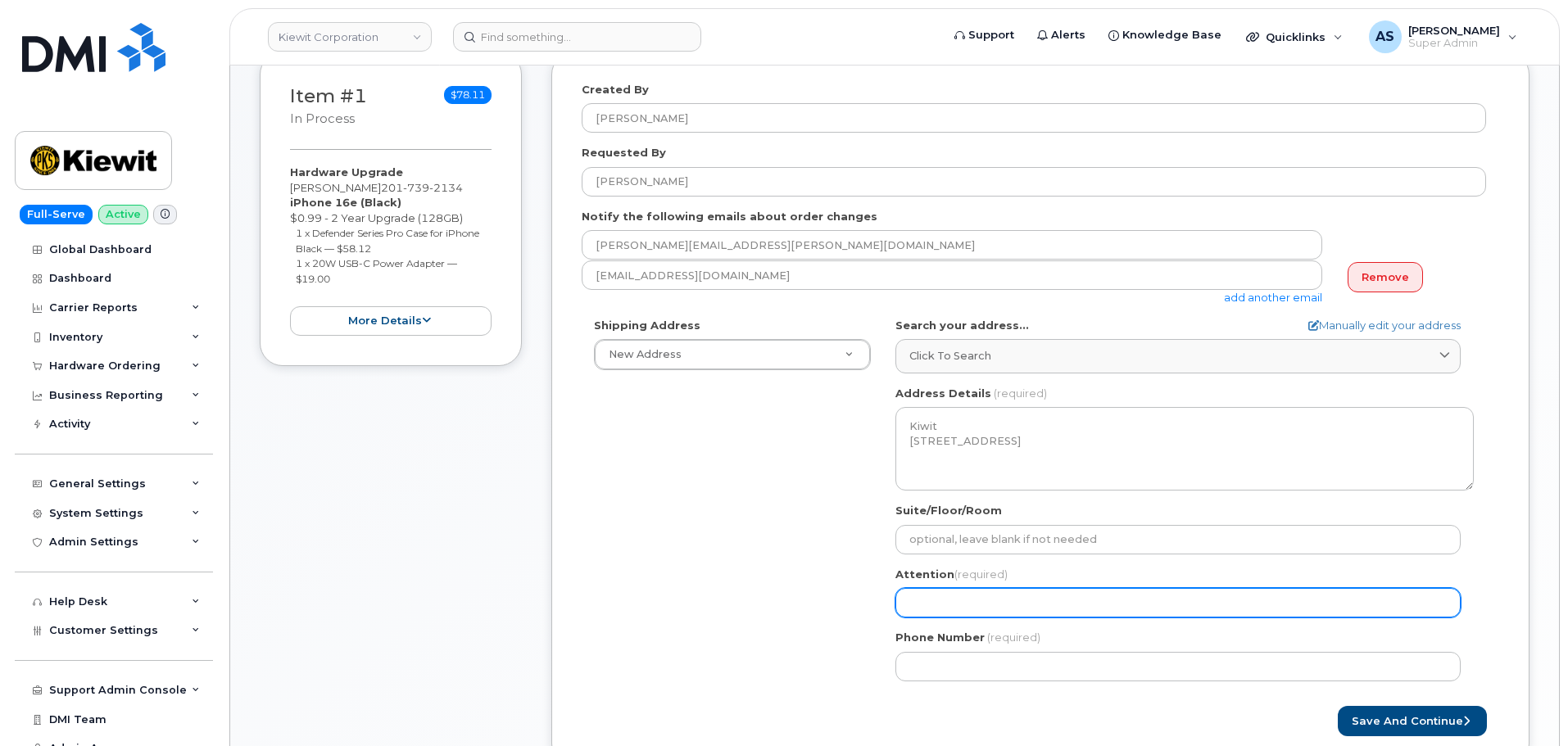
drag, startPoint x: 939, startPoint y: 604, endPoint x: 940, endPoint y: 596, distance: 8.1
click at [940, 596] on input "Attention (required)" at bounding box center [1178, 603] width 565 height 30
click at [942, 601] on input "Attention (required)" at bounding box center [1178, 603] width 565 height 30
paste input "[PERSON_NAME]"
select select
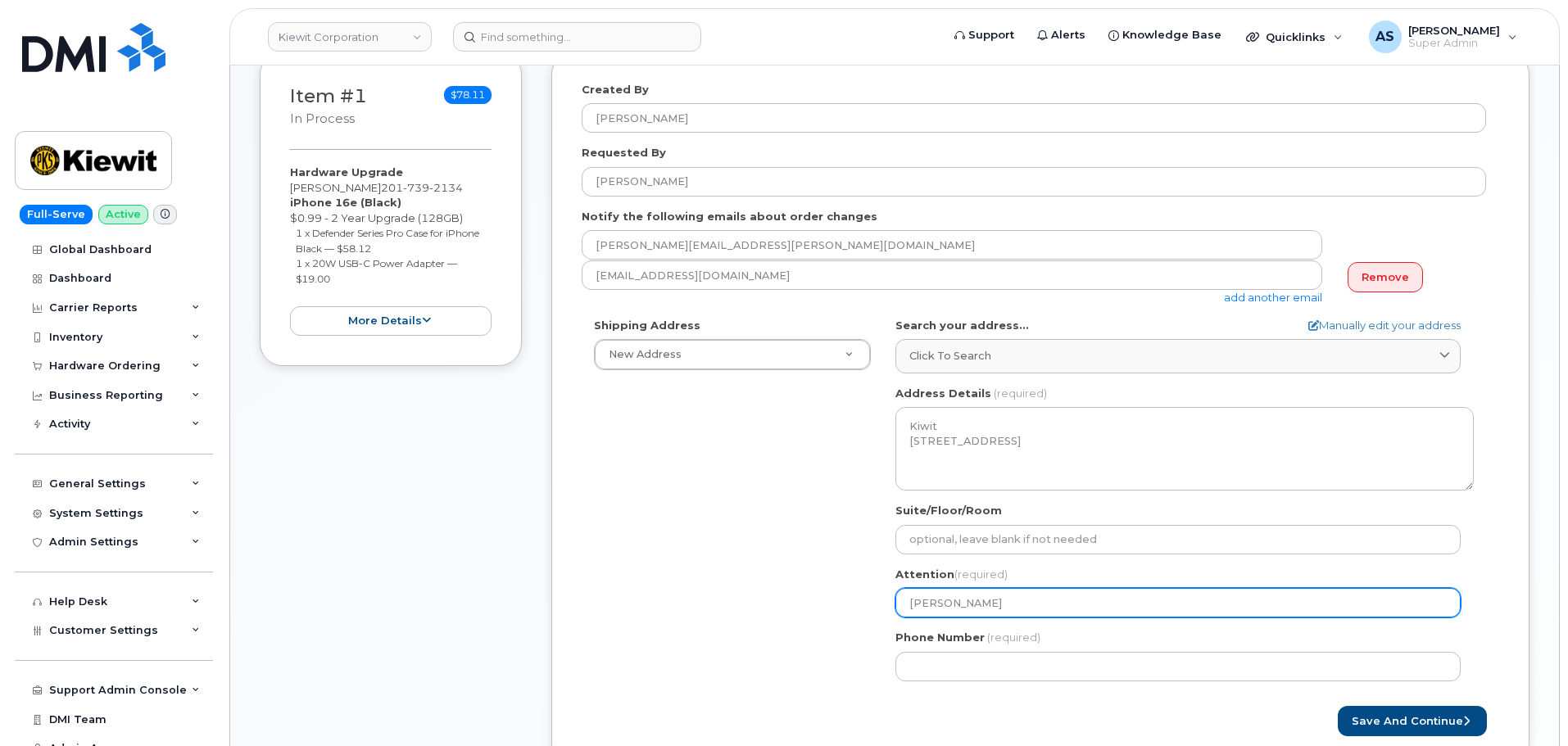
type input "[PERSON_NAME]"
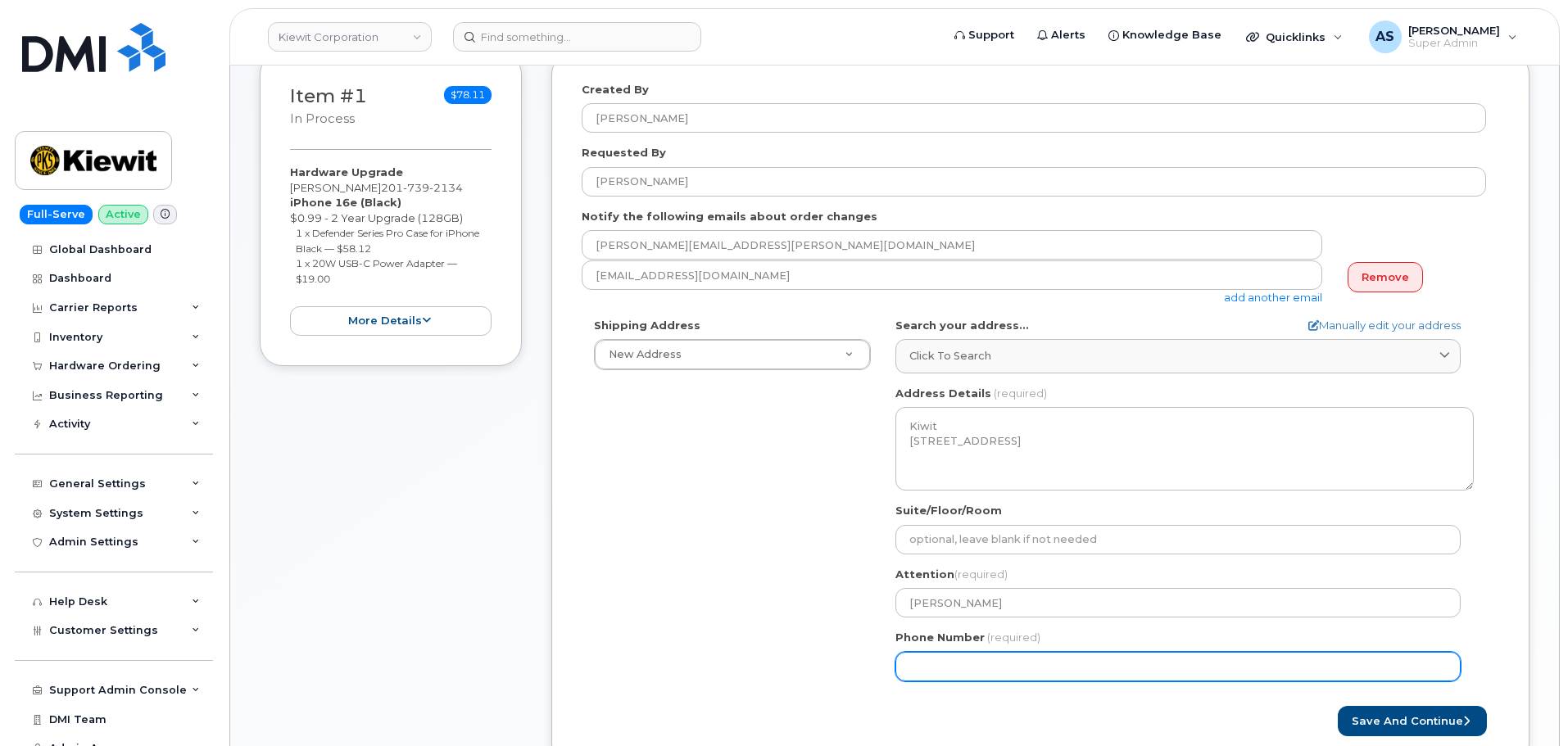
click at [977, 669] on input "Phone Number" at bounding box center [1178, 667] width 565 height 30
select select
type input "2017392134"
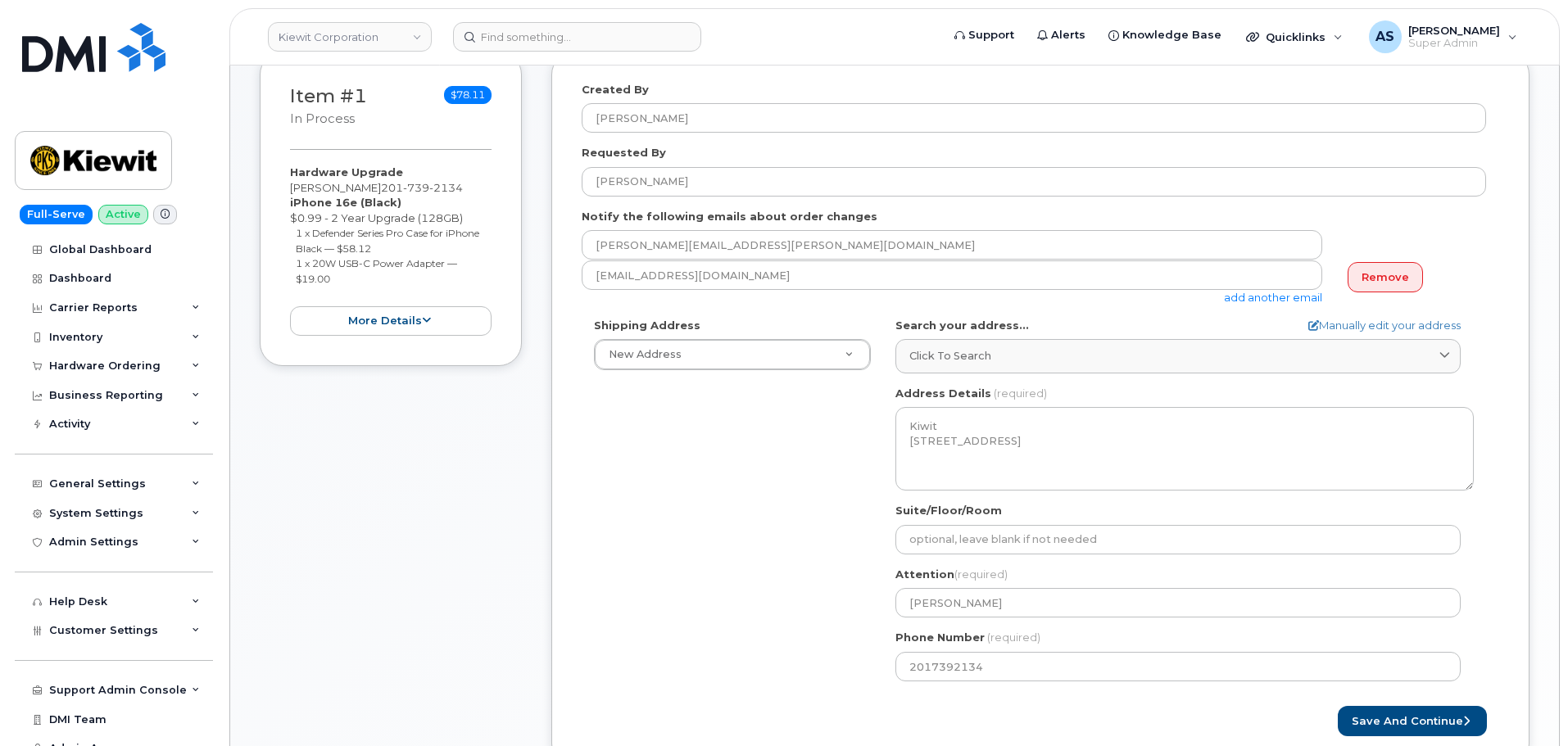
click at [1045, 709] on div "Save and Continue" at bounding box center [1269, 721] width 459 height 30
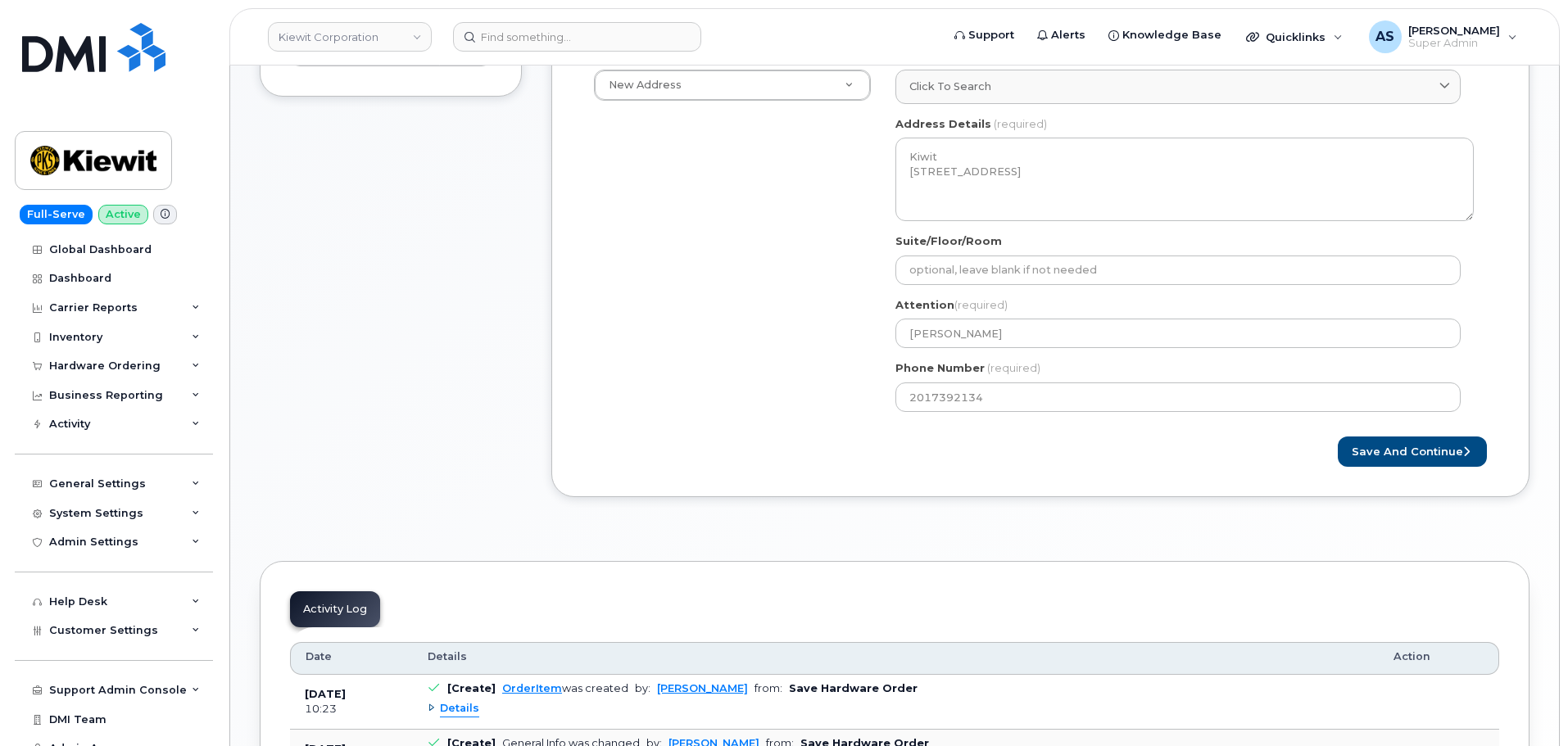
scroll to position [655, 0]
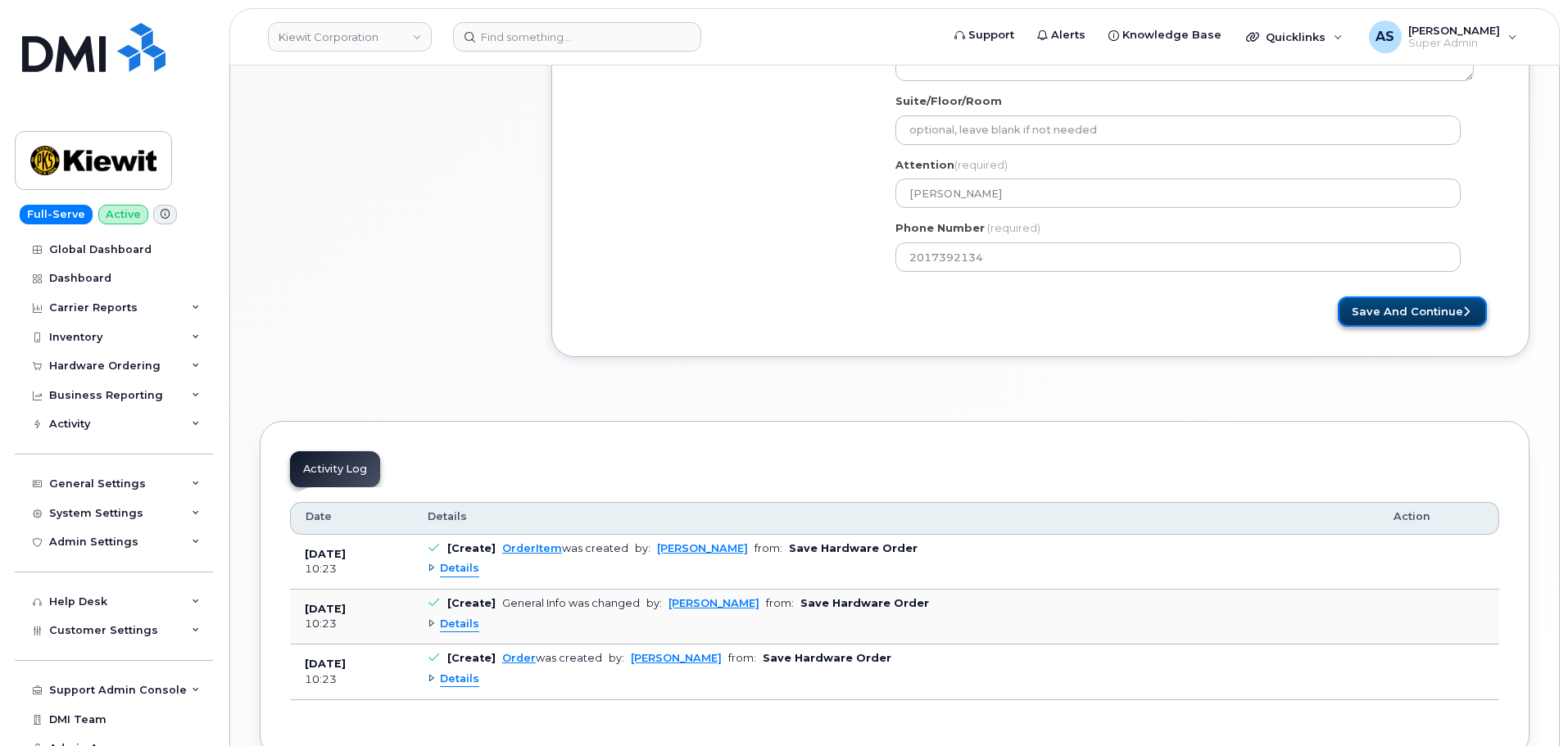
click at [1441, 323] on button "Save and Continue" at bounding box center [1412, 311] width 149 height 30
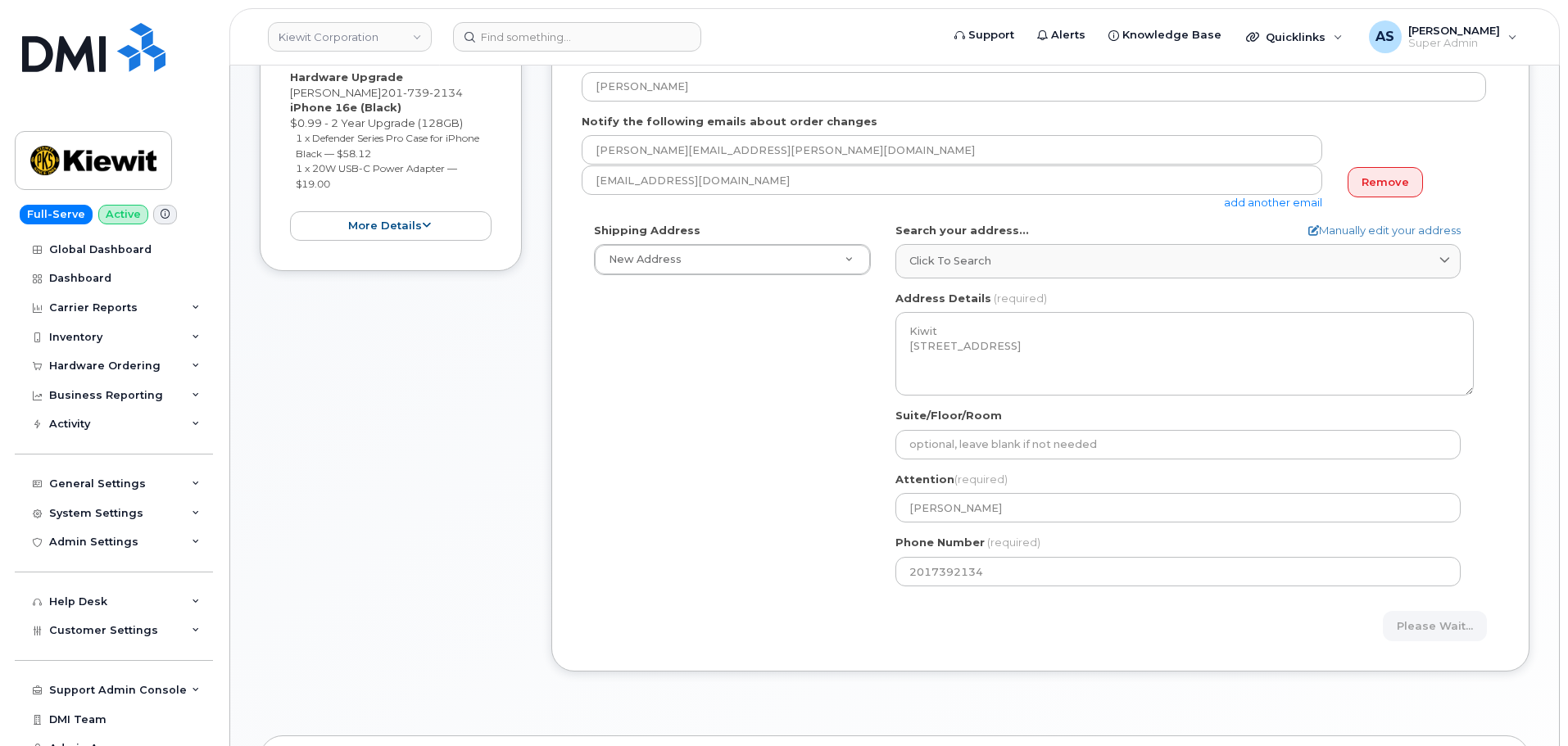
scroll to position [328, 0]
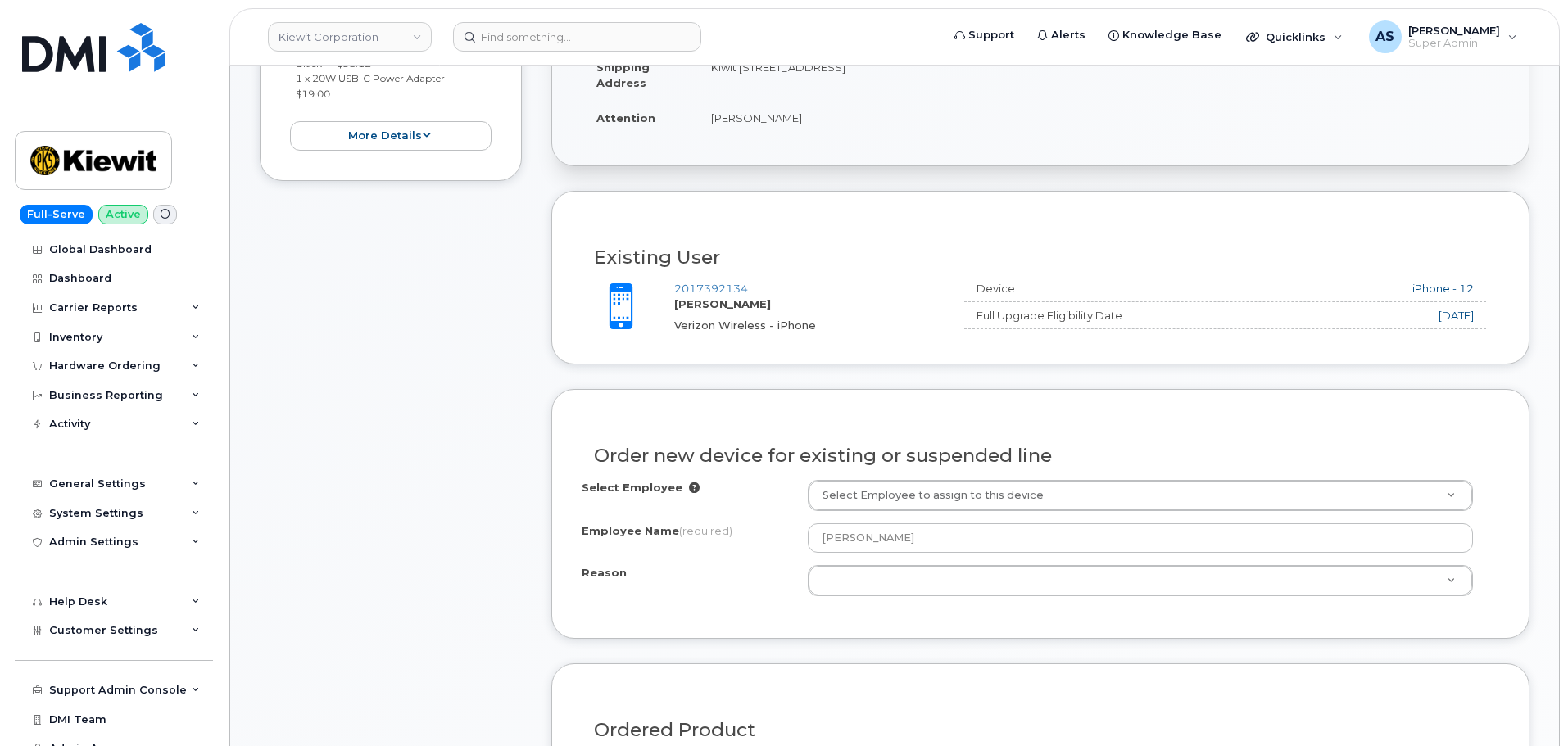
scroll to position [655, 0]
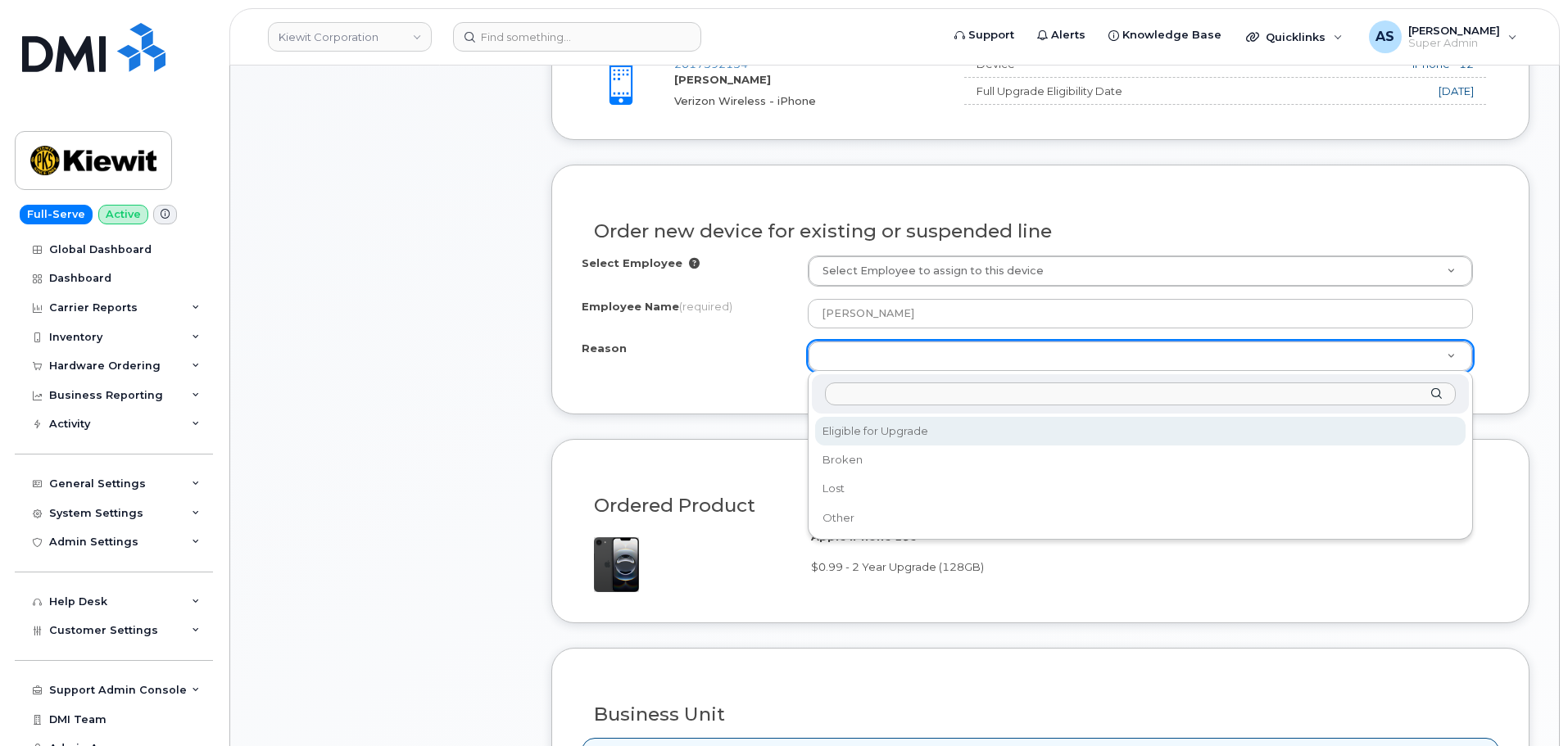
select select "eligible_for_upgrade"
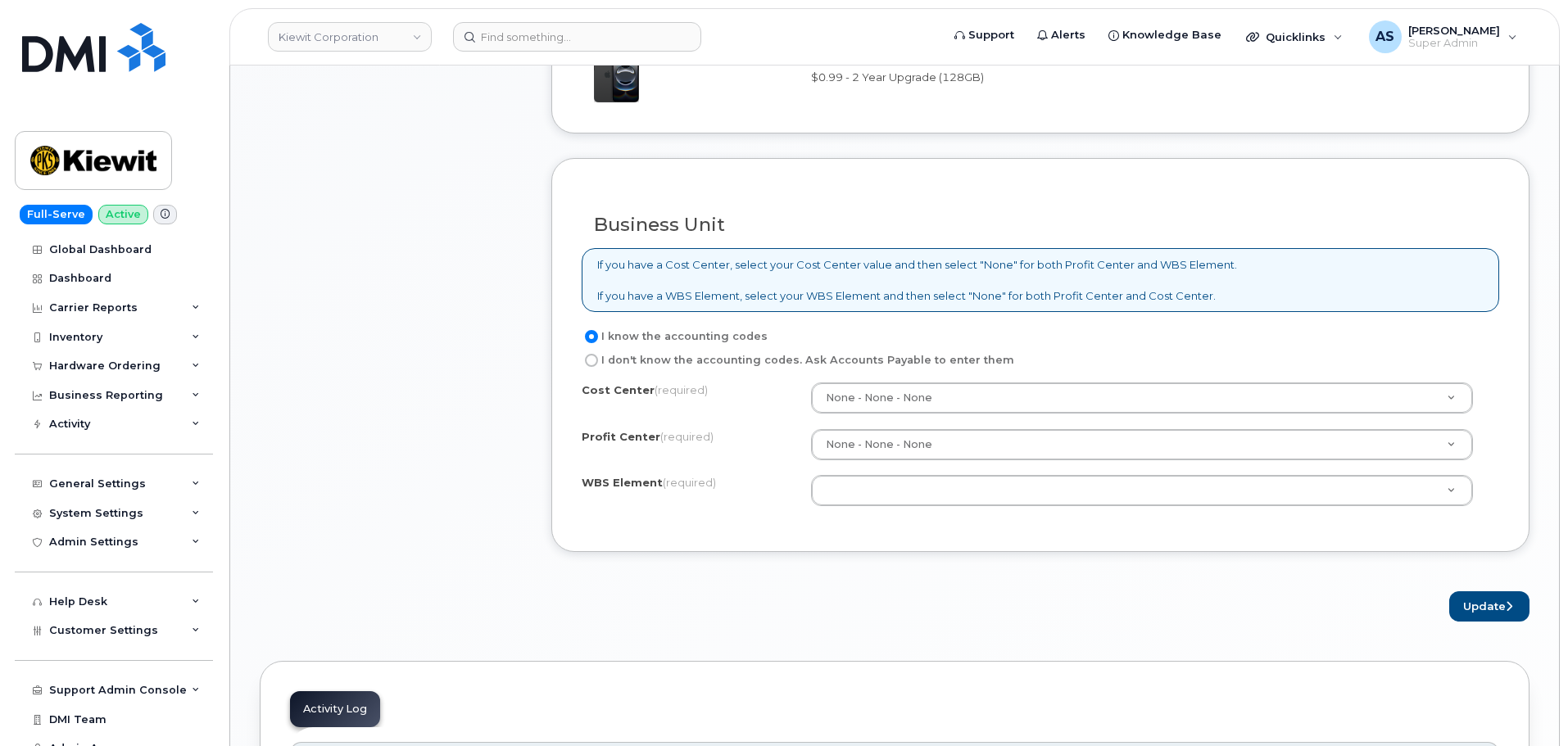
scroll to position [1147, 0]
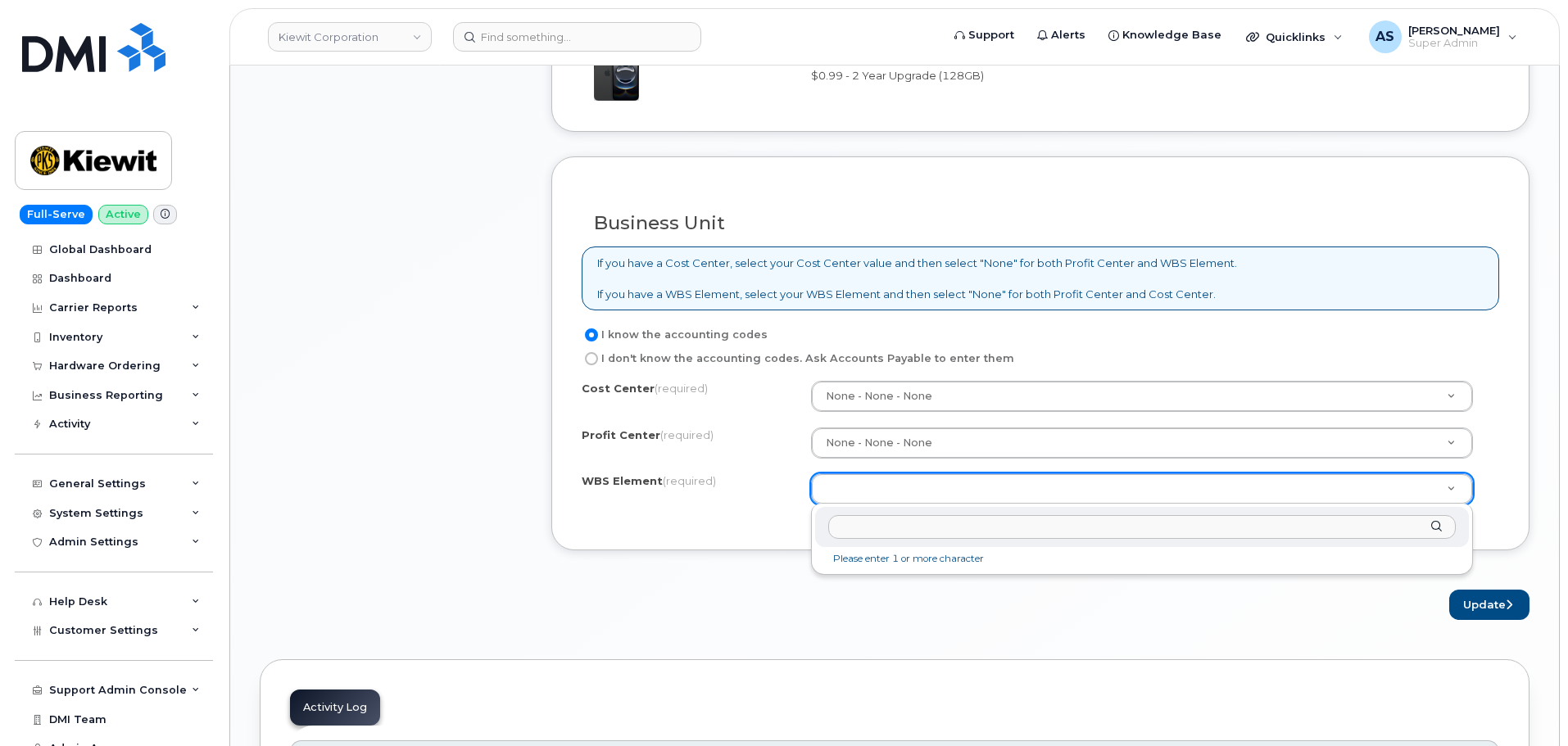
click at [869, 523] on input "text" at bounding box center [1142, 527] width 628 height 23
click at [871, 535] on input "text" at bounding box center [1142, 527] width 628 height 23
paste input "110255.1578"
type input "110255.1578"
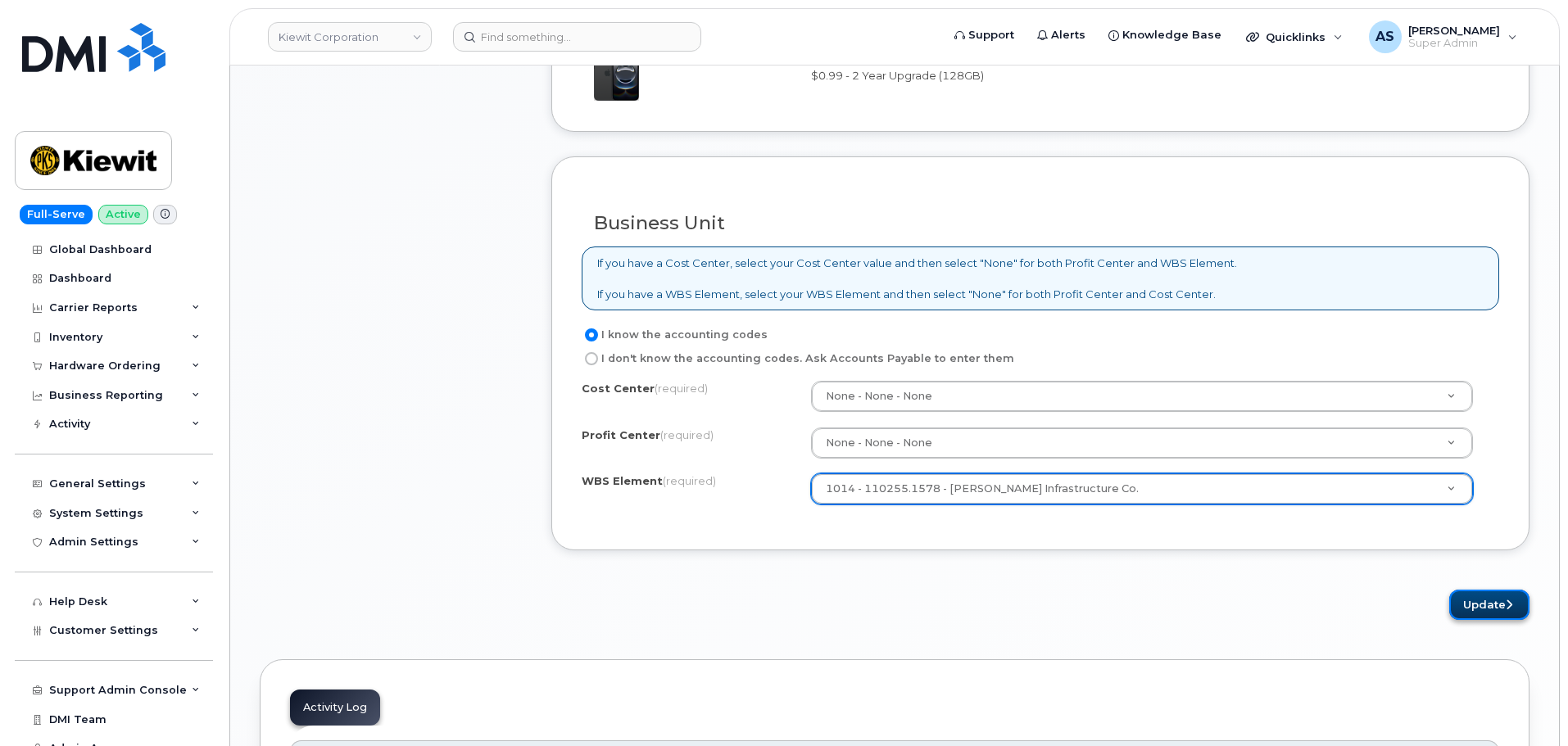
click at [1505, 606] on icon "submit" at bounding box center [1508, 604] width 7 height 10
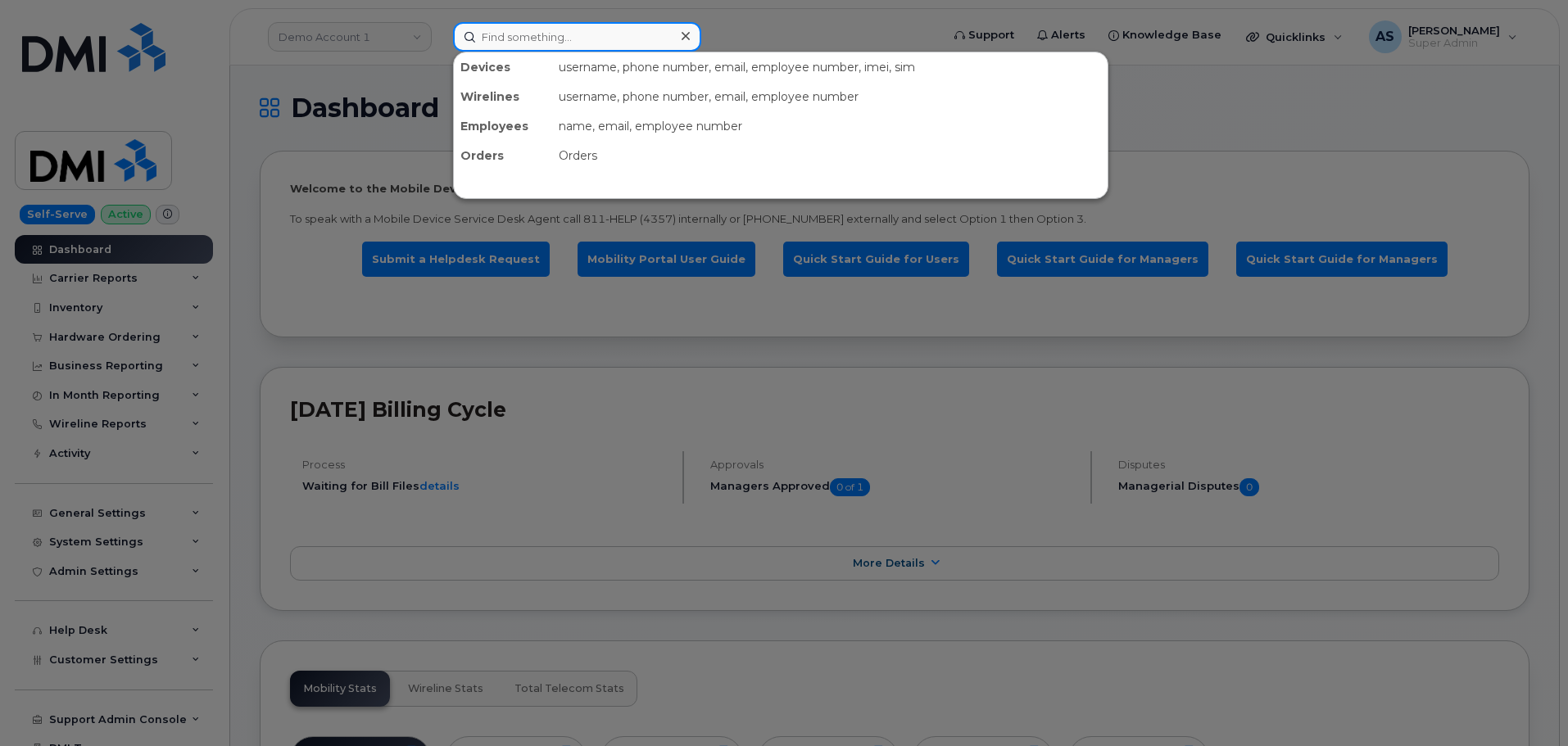
click at [543, 35] on input at bounding box center [577, 37] width 248 height 30
click at [596, 38] on input at bounding box center [577, 37] width 248 height 30
paste input "[PERSON_NAME]"
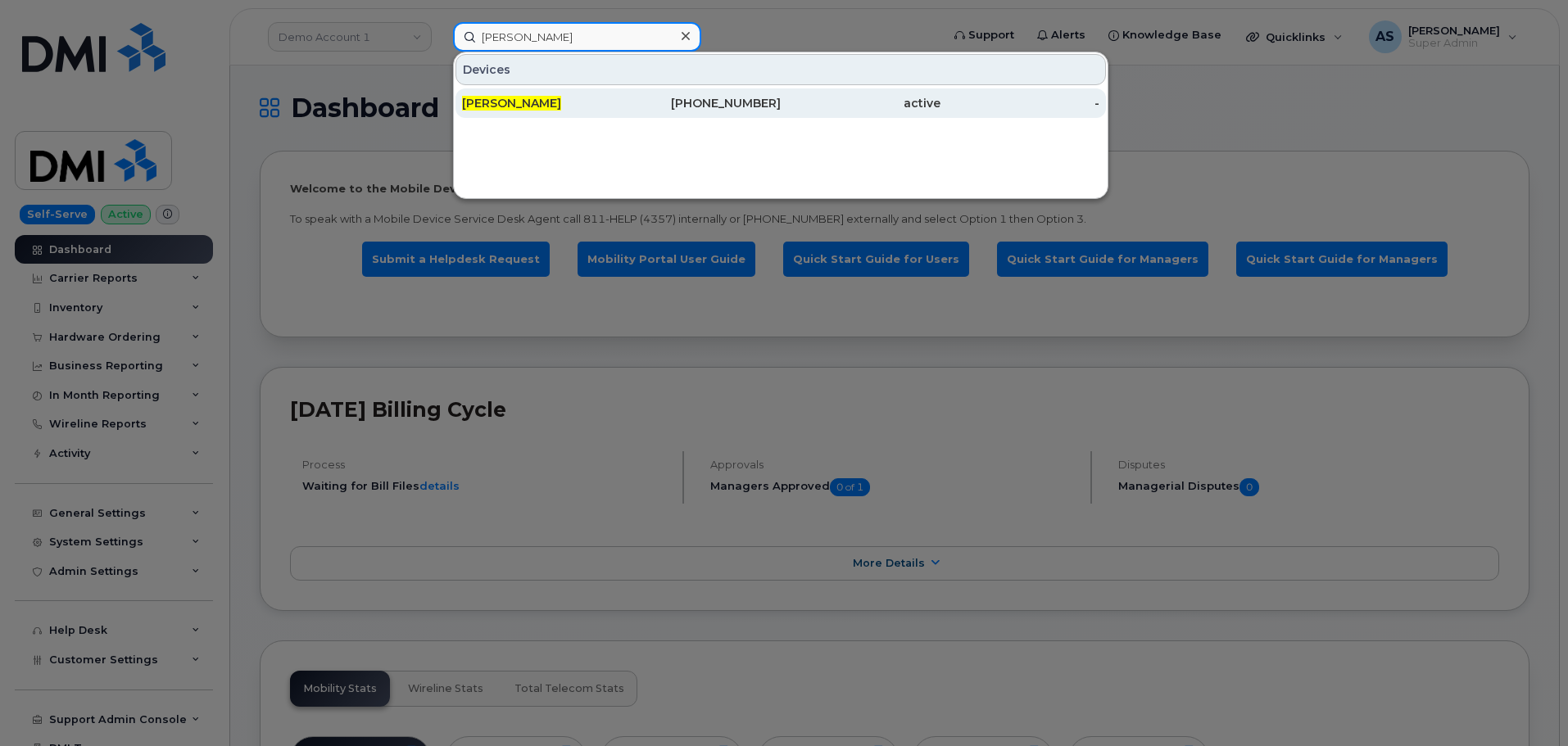
type input "[PERSON_NAME]"
click at [561, 103] on span "[PERSON_NAME]" at bounding box center [512, 104] width 99 height 15
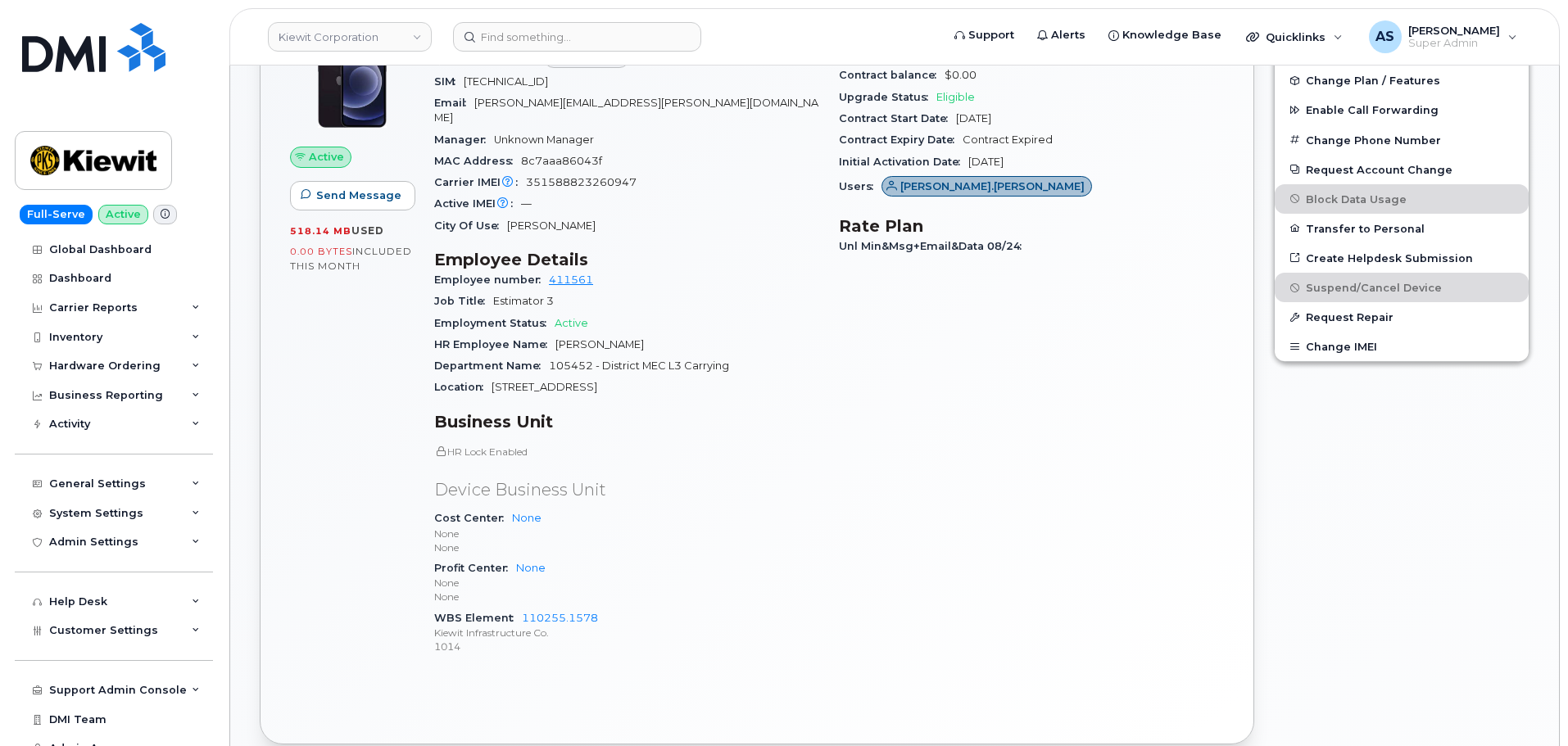
scroll to position [514, 0]
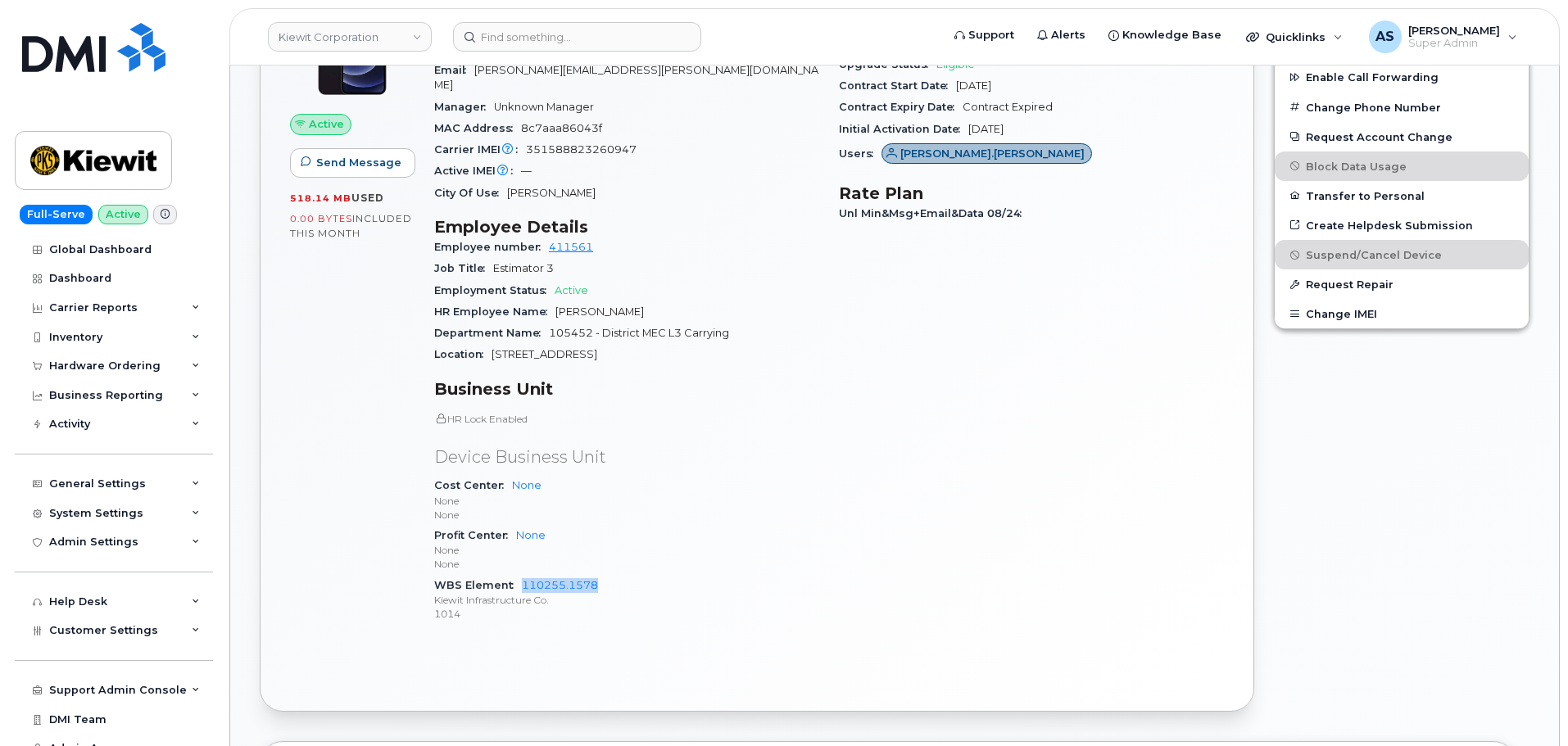
drag, startPoint x: 516, startPoint y: 567, endPoint x: 601, endPoint y: 567, distance: 85.0
click at [601, 575] on div "WBS Element 110255.1578 [PERSON_NAME] Infrastructure Co. 1014" at bounding box center [627, 599] width 385 height 49
copy link "110255.1578"
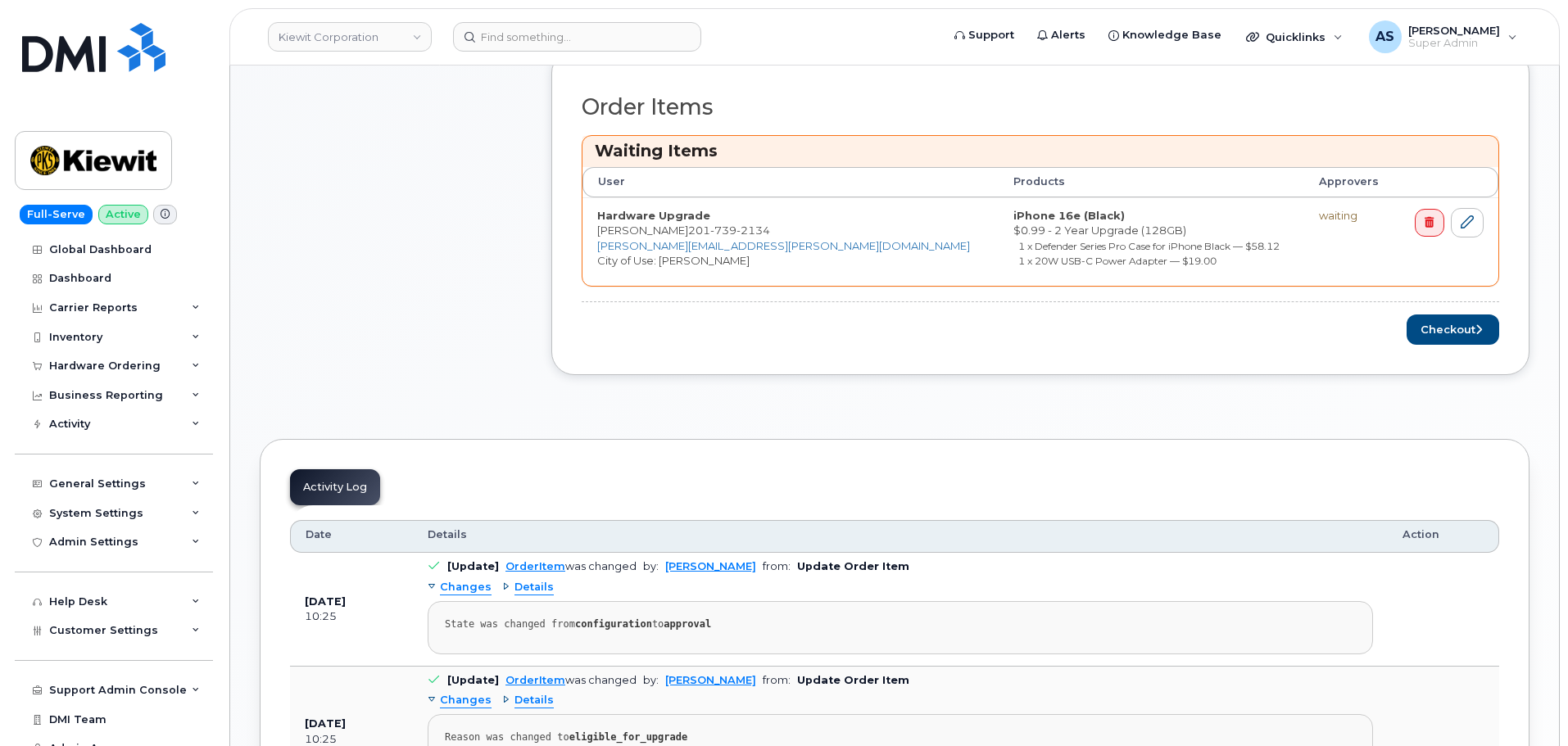
scroll to position [491, 0]
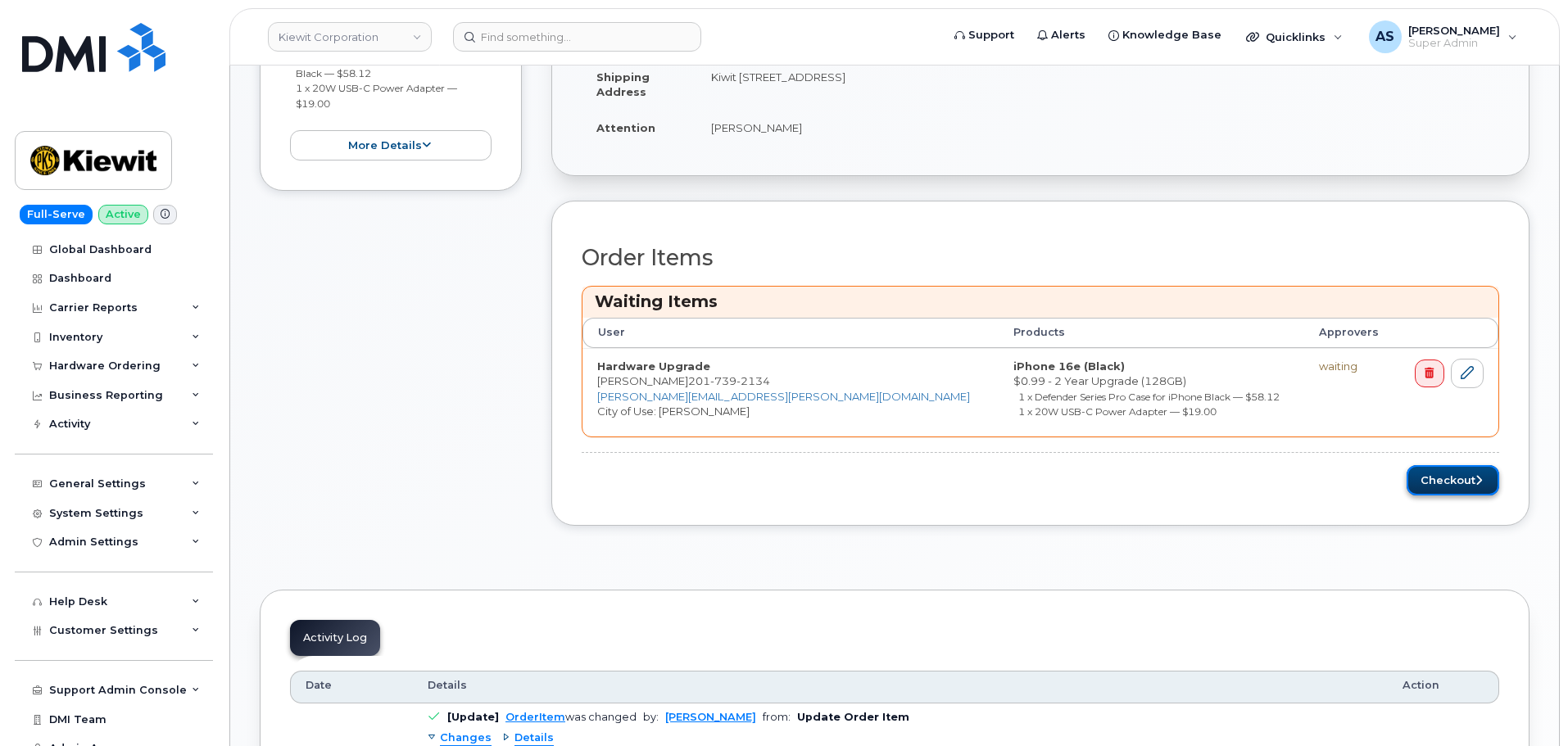
click at [1470, 474] on button "Checkout" at bounding box center [1452, 480] width 92 height 30
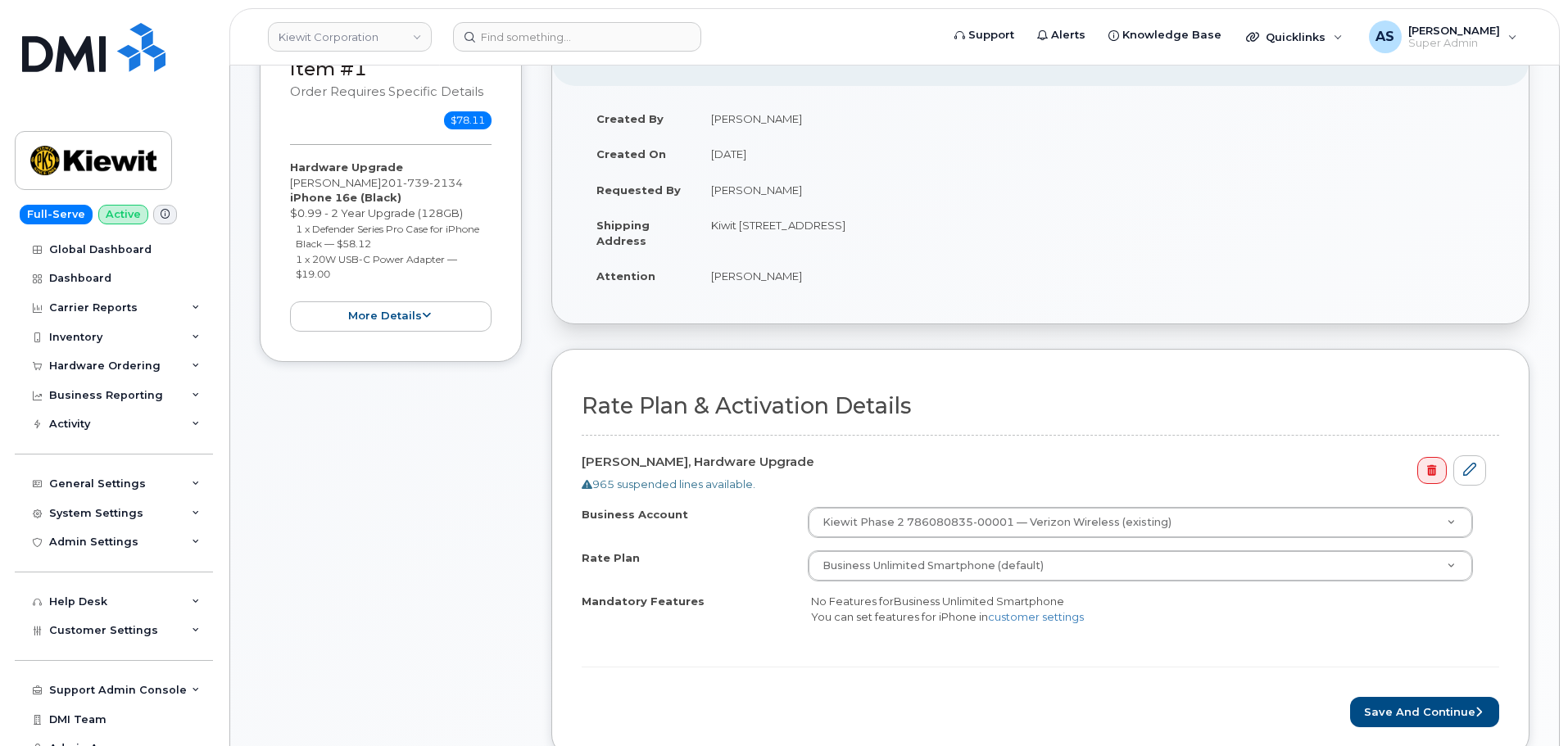
scroll to position [328, 0]
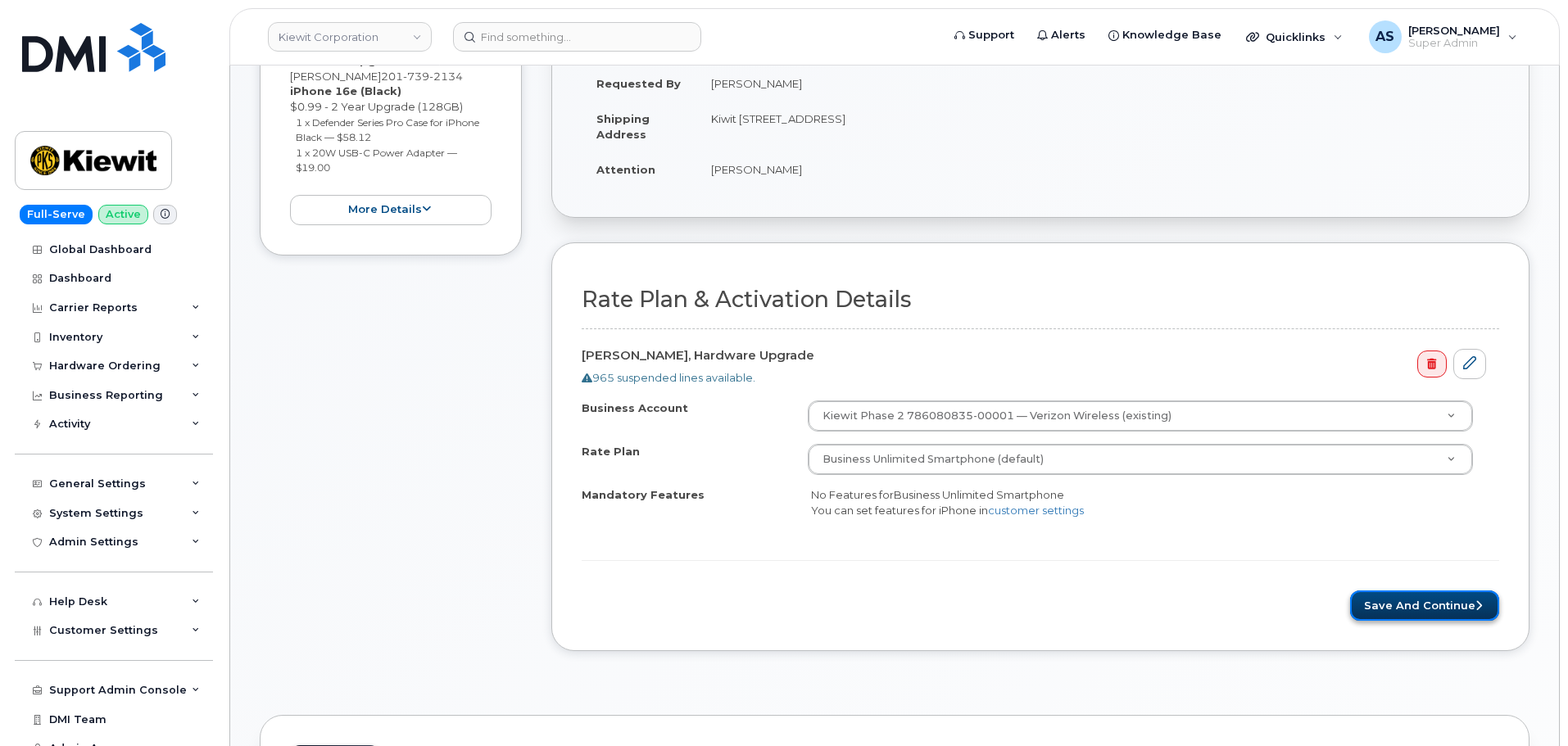
click at [1408, 602] on button "Save and Continue" at bounding box center [1424, 605] width 149 height 30
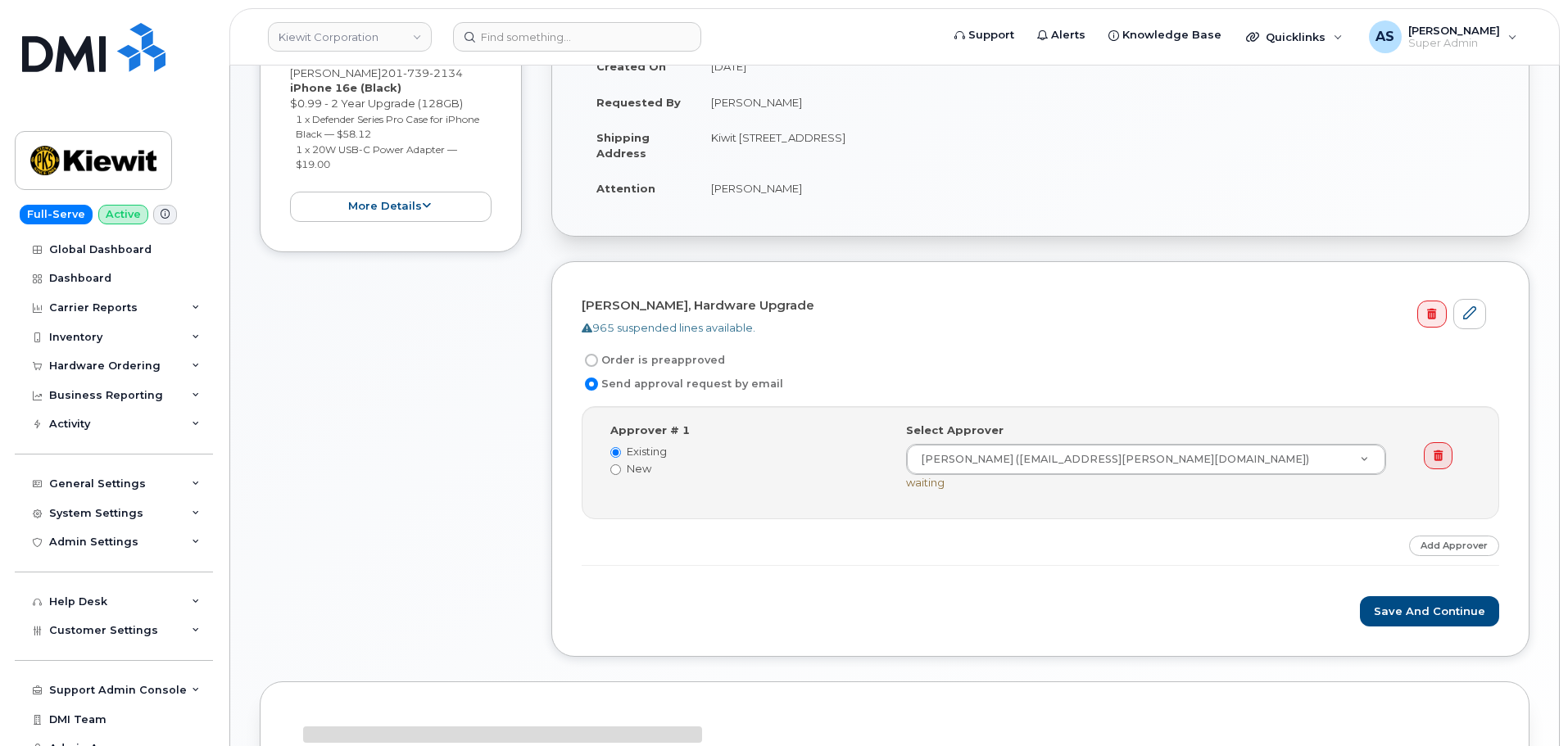
scroll to position [491, 0]
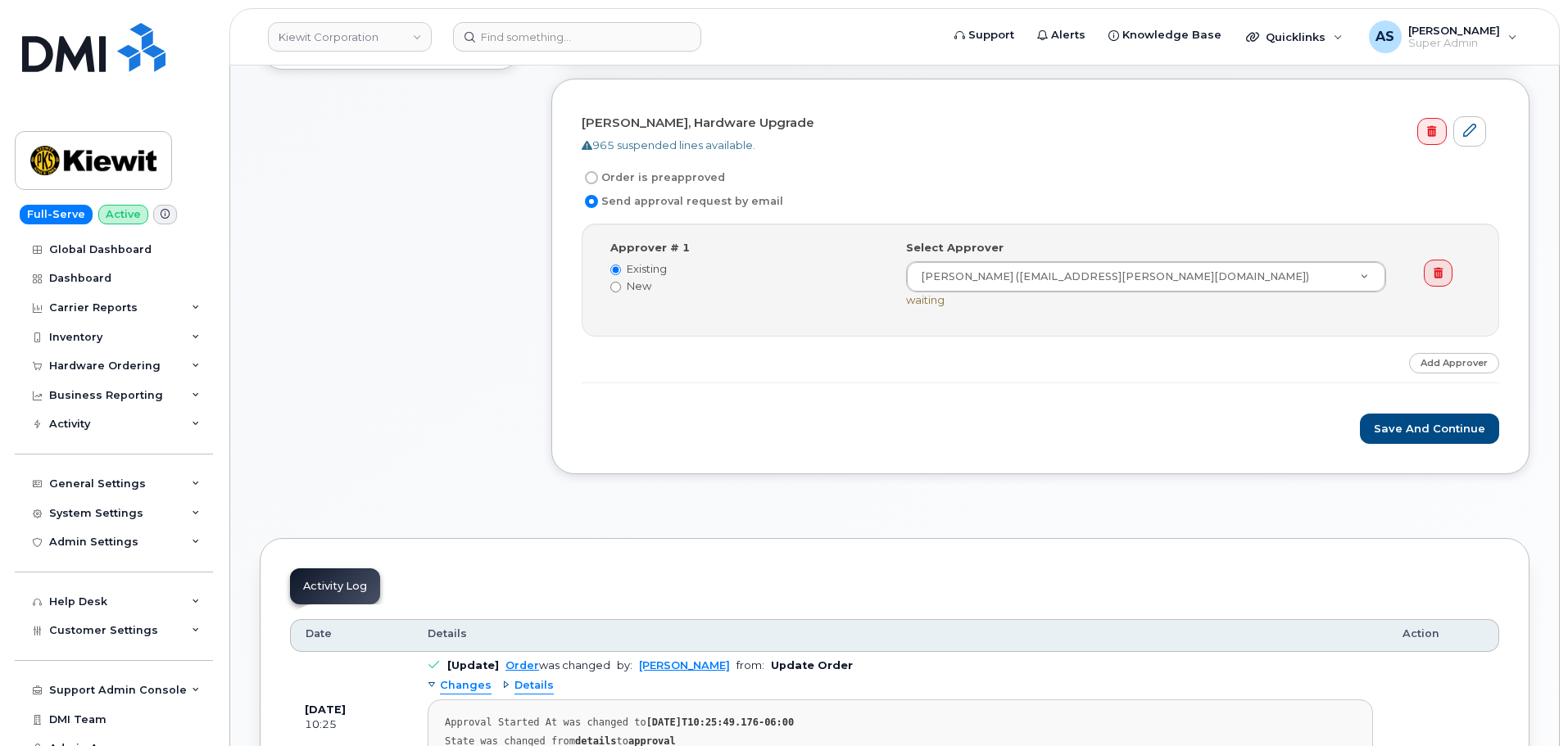
click at [589, 176] on input "Order is preapproved" at bounding box center [591, 177] width 13 height 13
radio input "true"
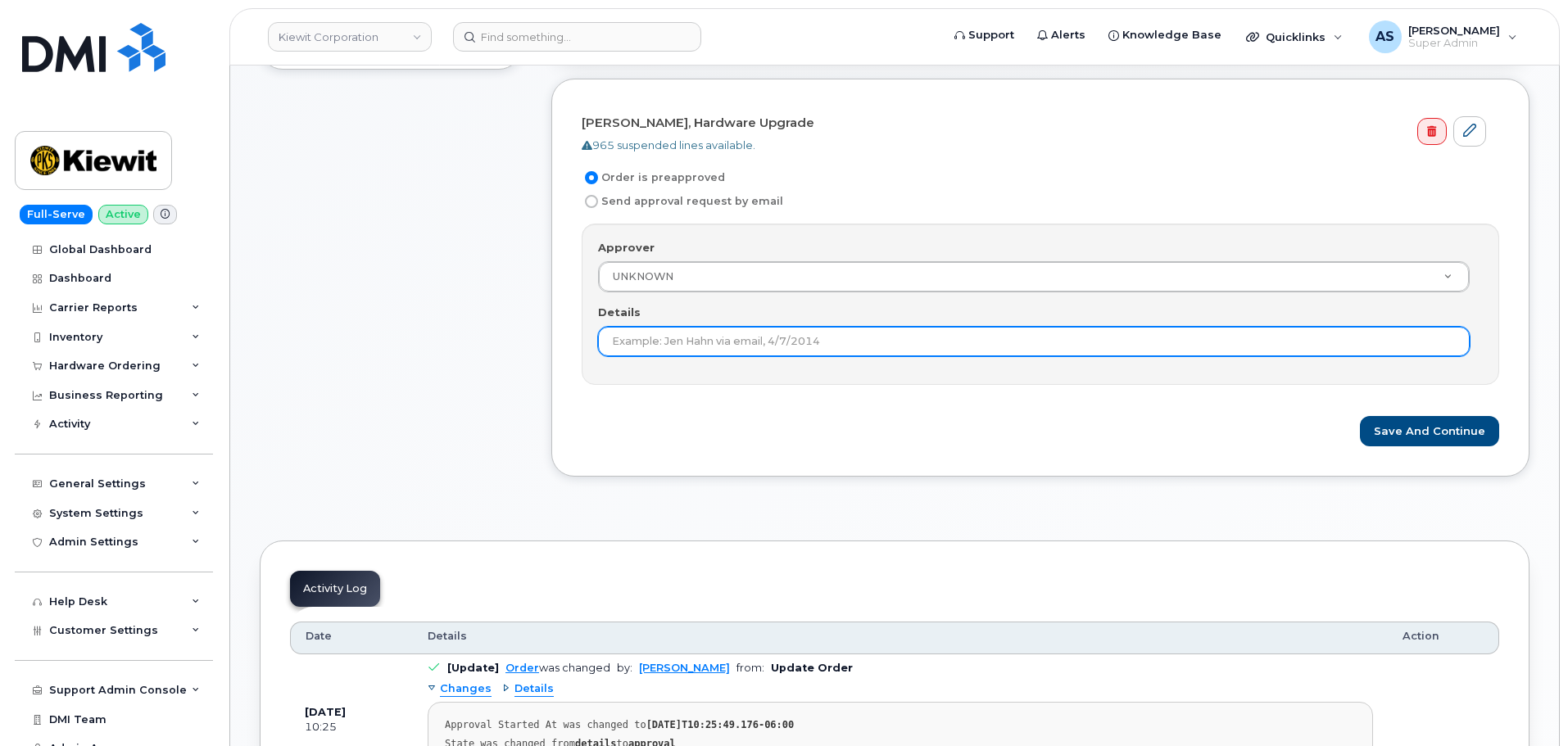
click at [701, 344] on input "Details" at bounding box center [1033, 342] width 871 height 30
type input "preapproved"
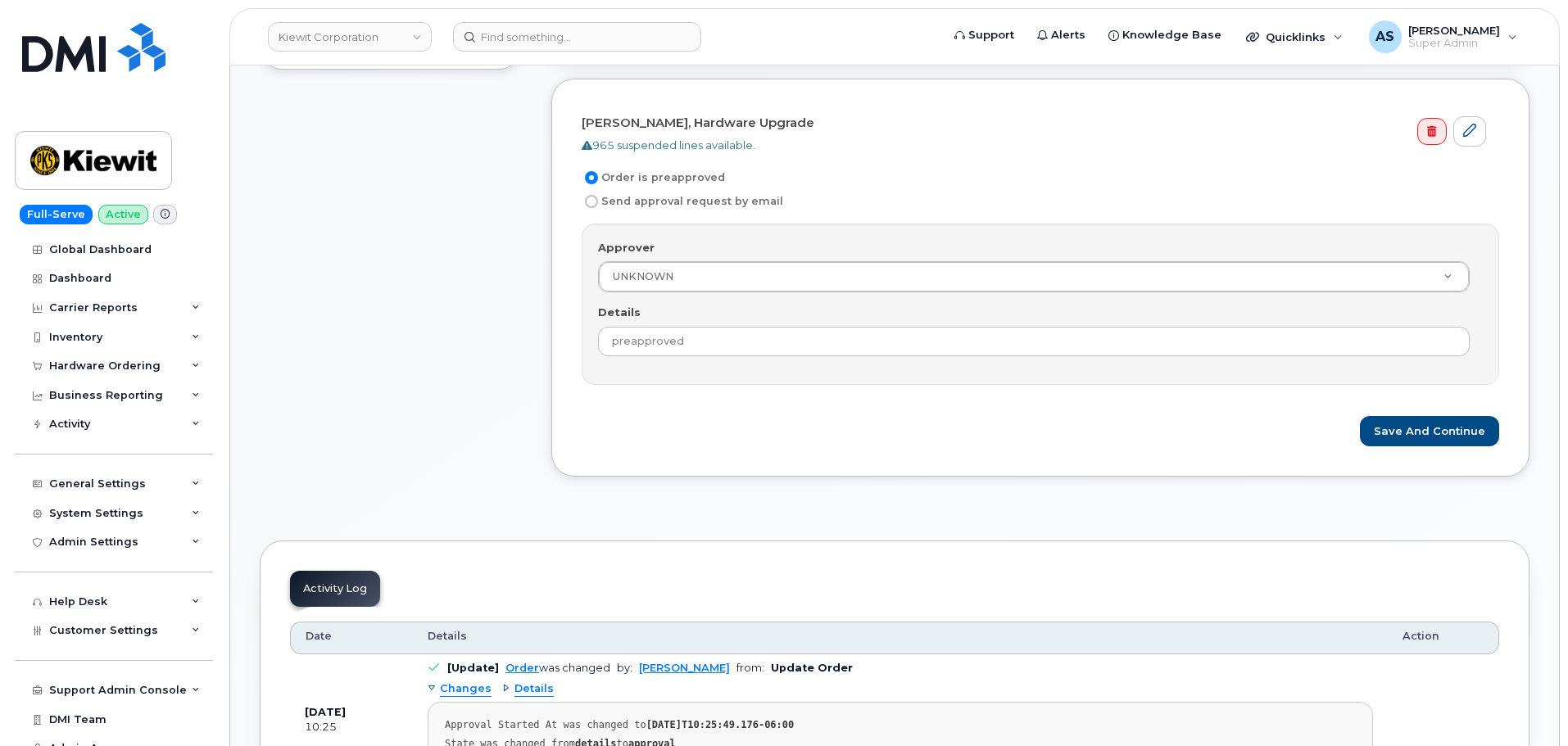
click at [685, 447] on div "[PERSON_NAME], Hardware Upgrade 965 suspended lines available. Order is preappr…" at bounding box center [1039, 277] width 978 height 398
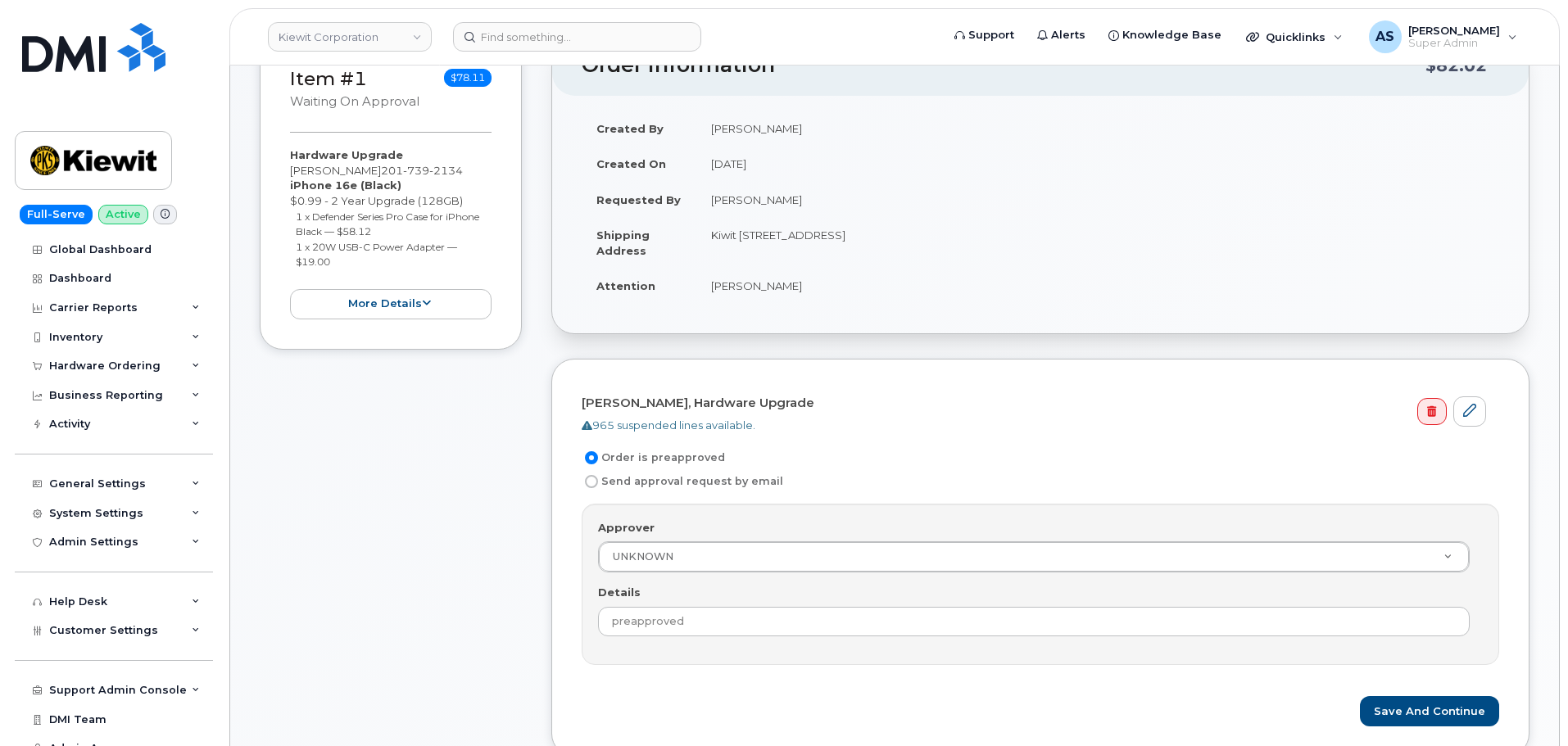
scroll to position [409, 0]
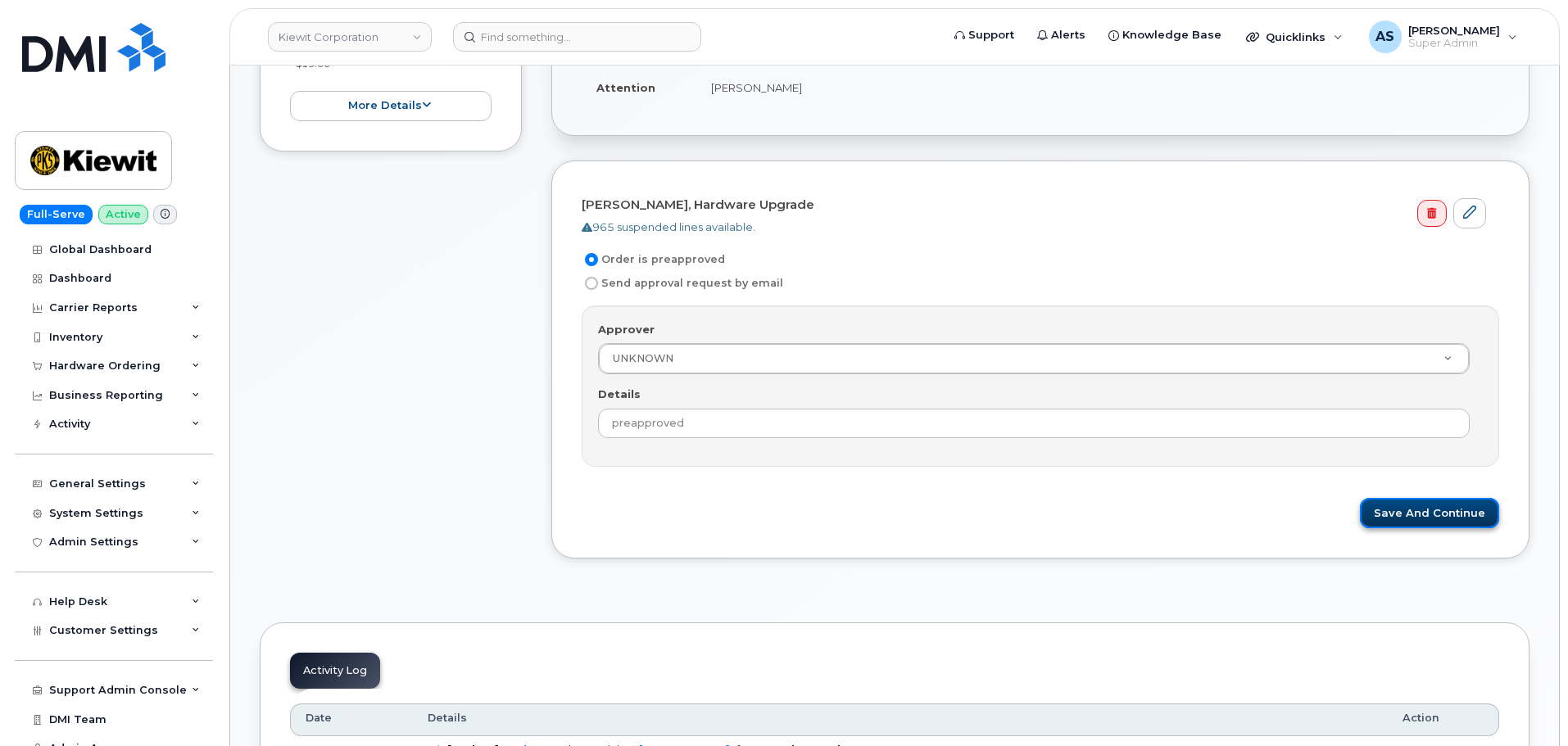
click at [1450, 513] on button "Save and Continue" at bounding box center [1429, 513] width 139 height 30
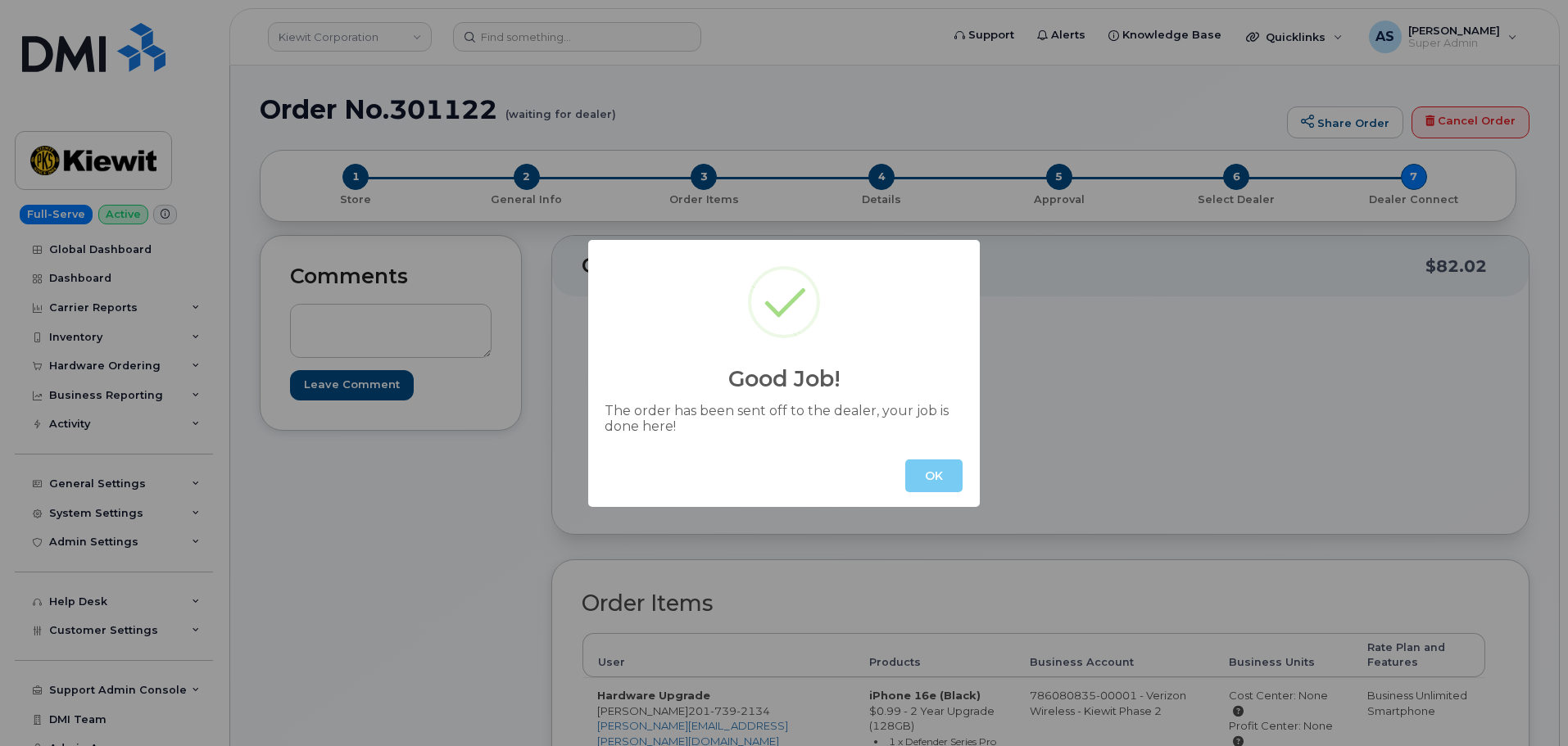
click at [930, 470] on button "OK" at bounding box center [933, 475] width 57 height 33
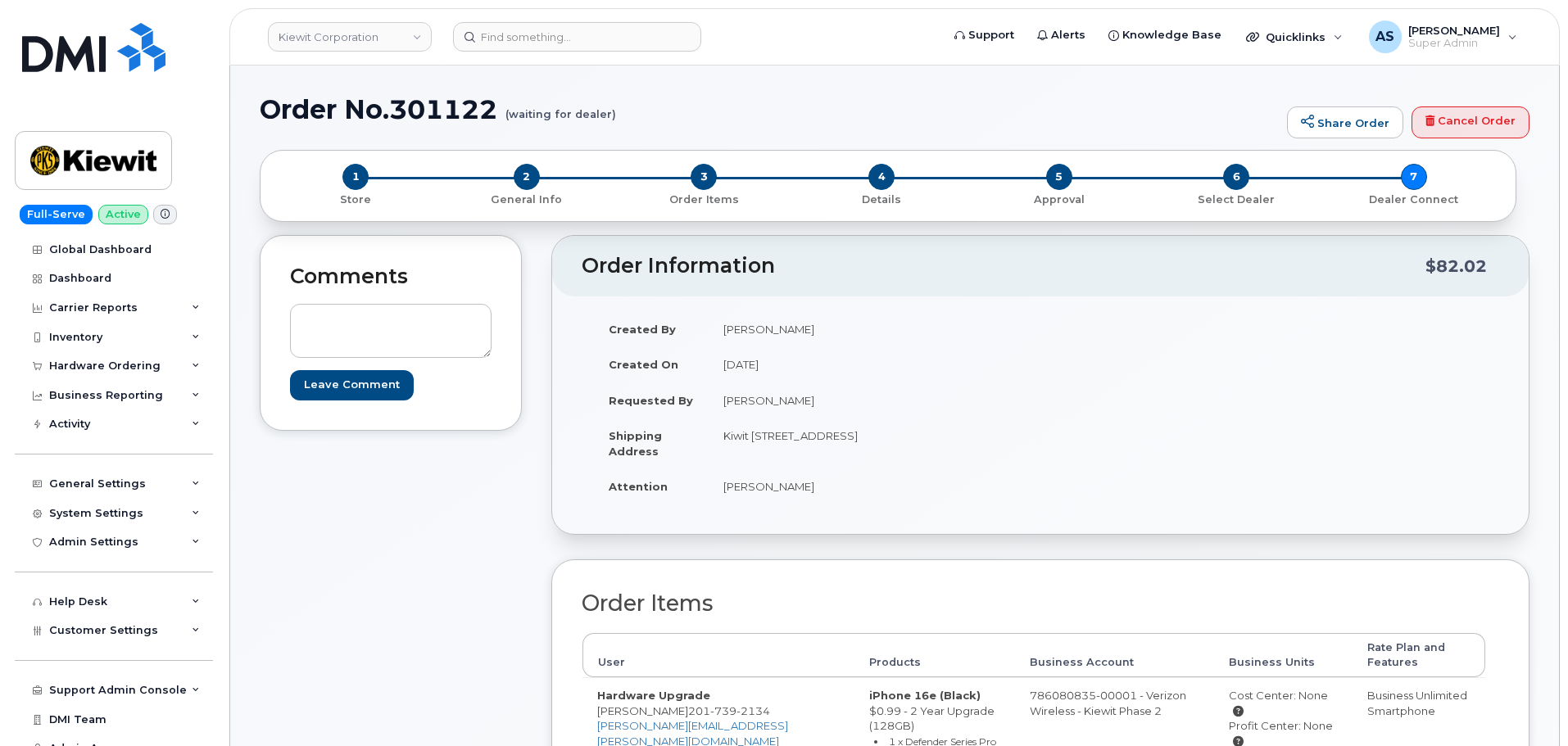
click at [403, 553] on div "Comments Leave Comment" at bounding box center [390, 628] width 262 height 787
